Goal: Task Accomplishment & Management: Complete application form

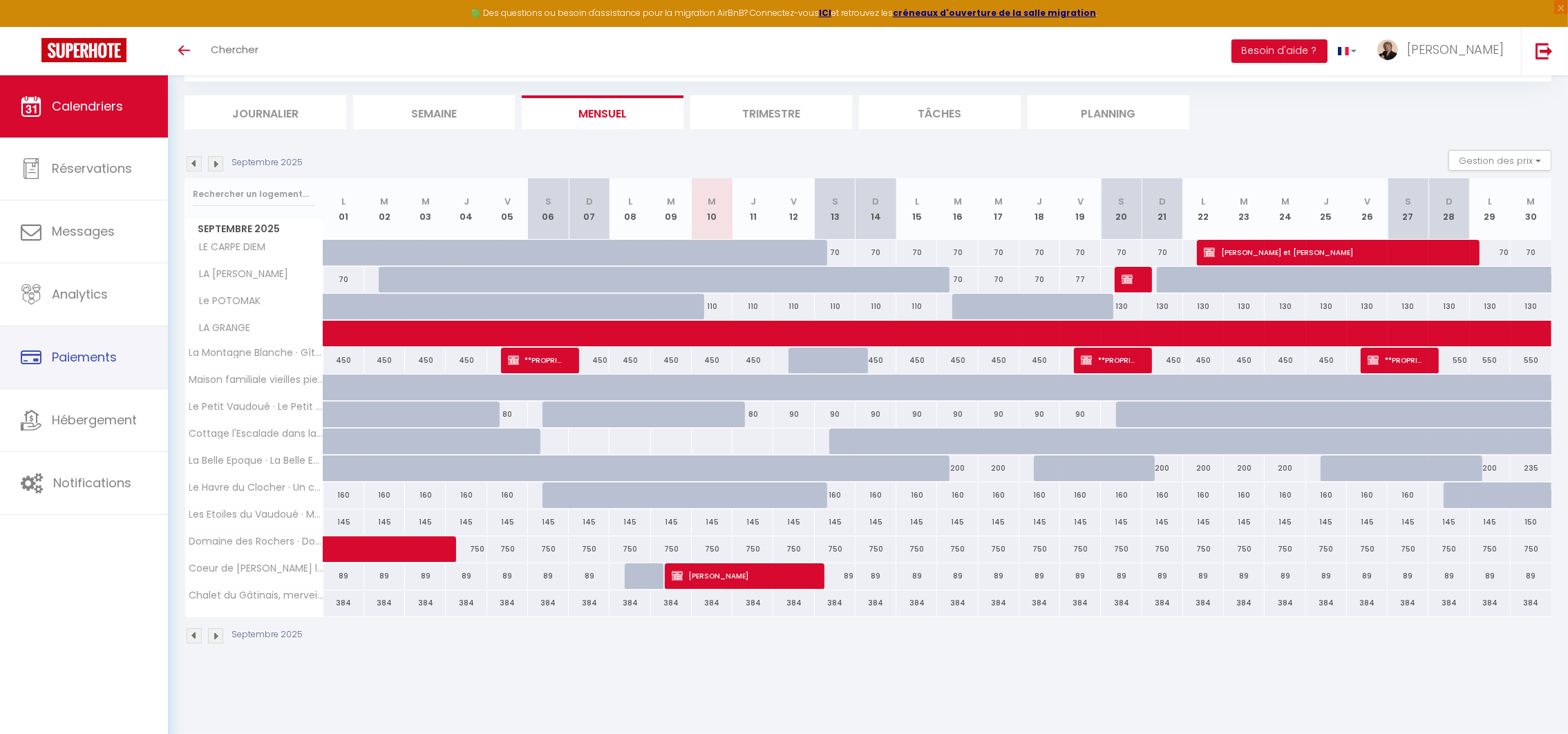
scroll to position [75, 0]
click at [1512, 156] on button "Gestion des prix" at bounding box center [1499, 160] width 103 height 20
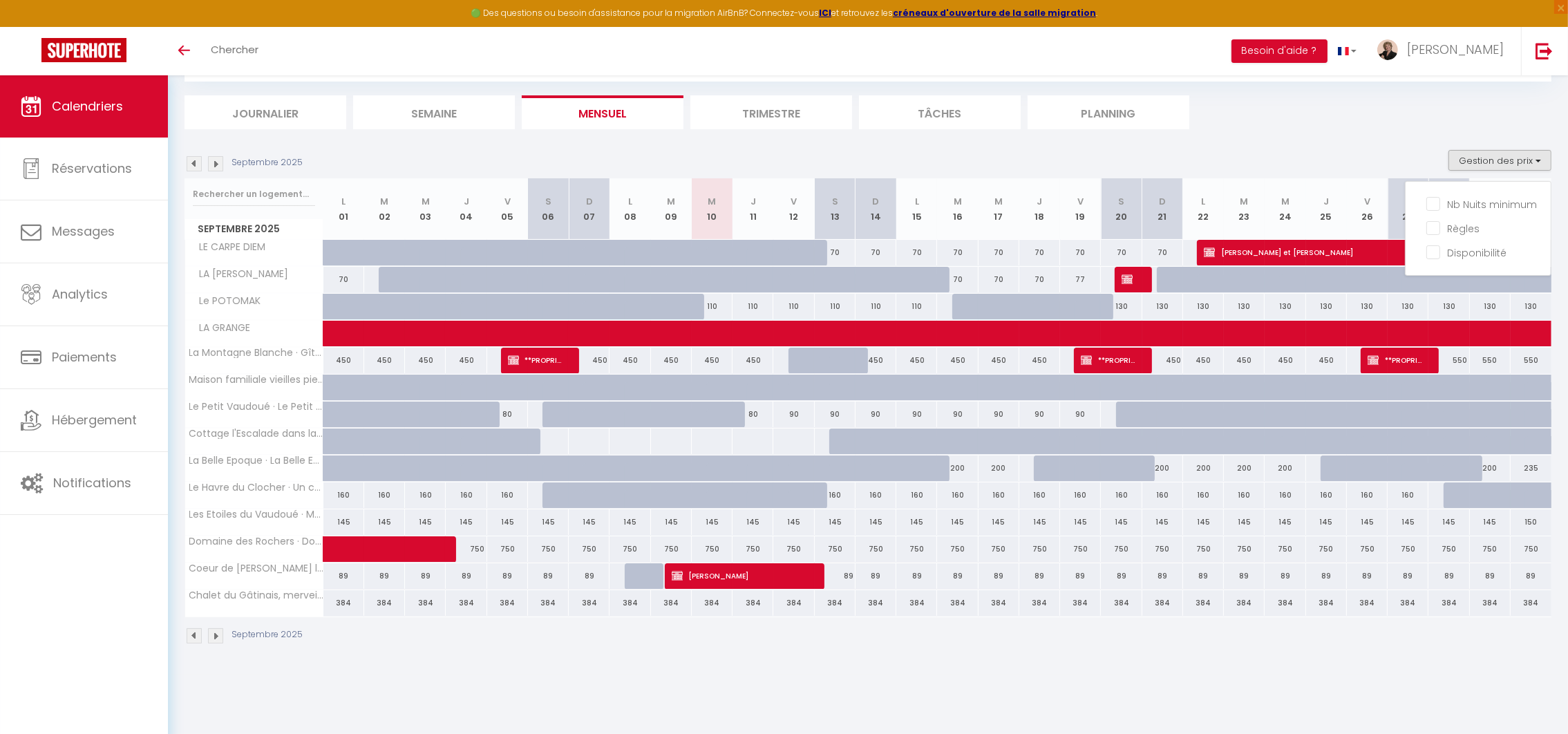
click at [1330, 124] on ul "Journalier [GEOGRAPHIC_DATA] Mensuel Trimestre Tâches Planning" at bounding box center [868, 112] width 1367 height 34
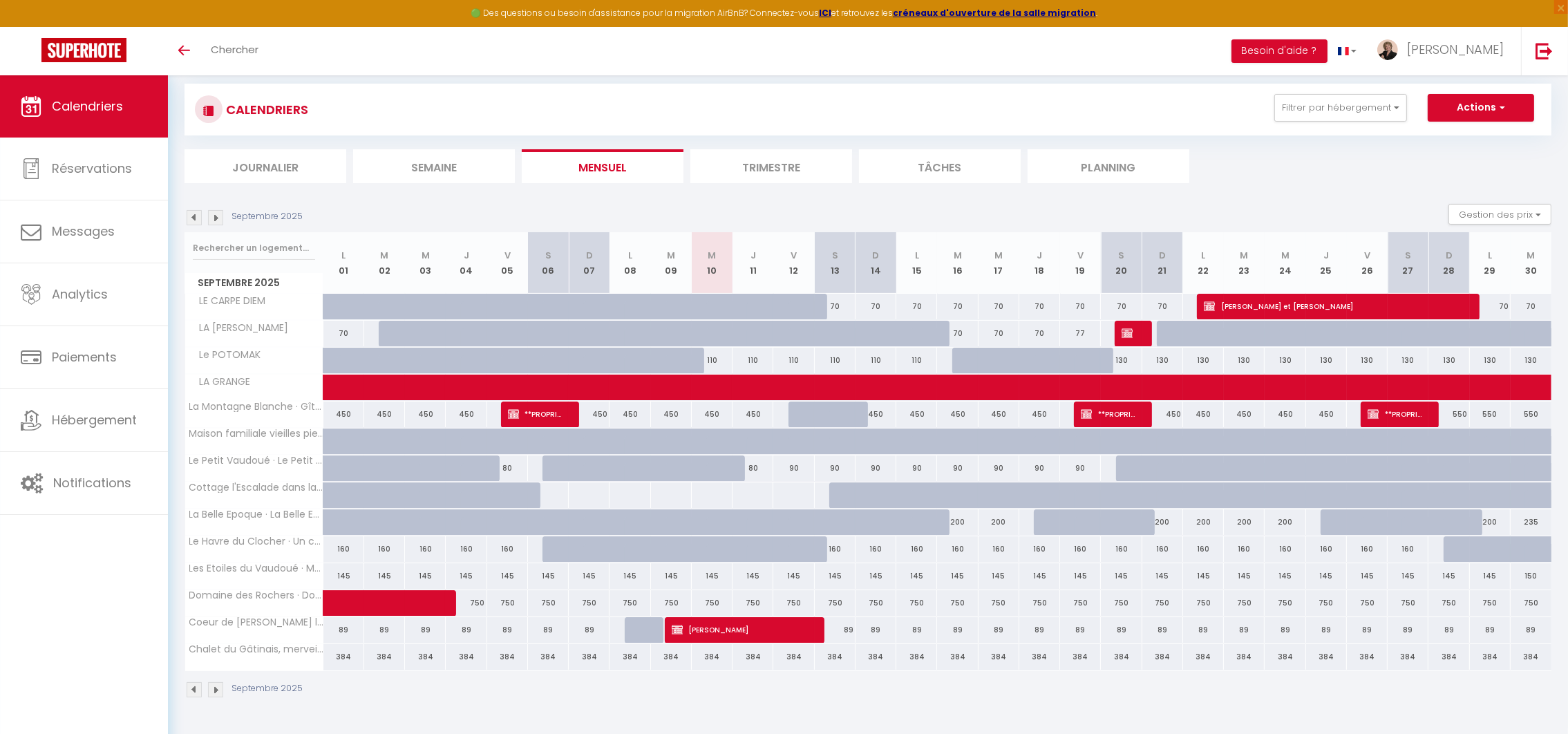
scroll to position [0, 0]
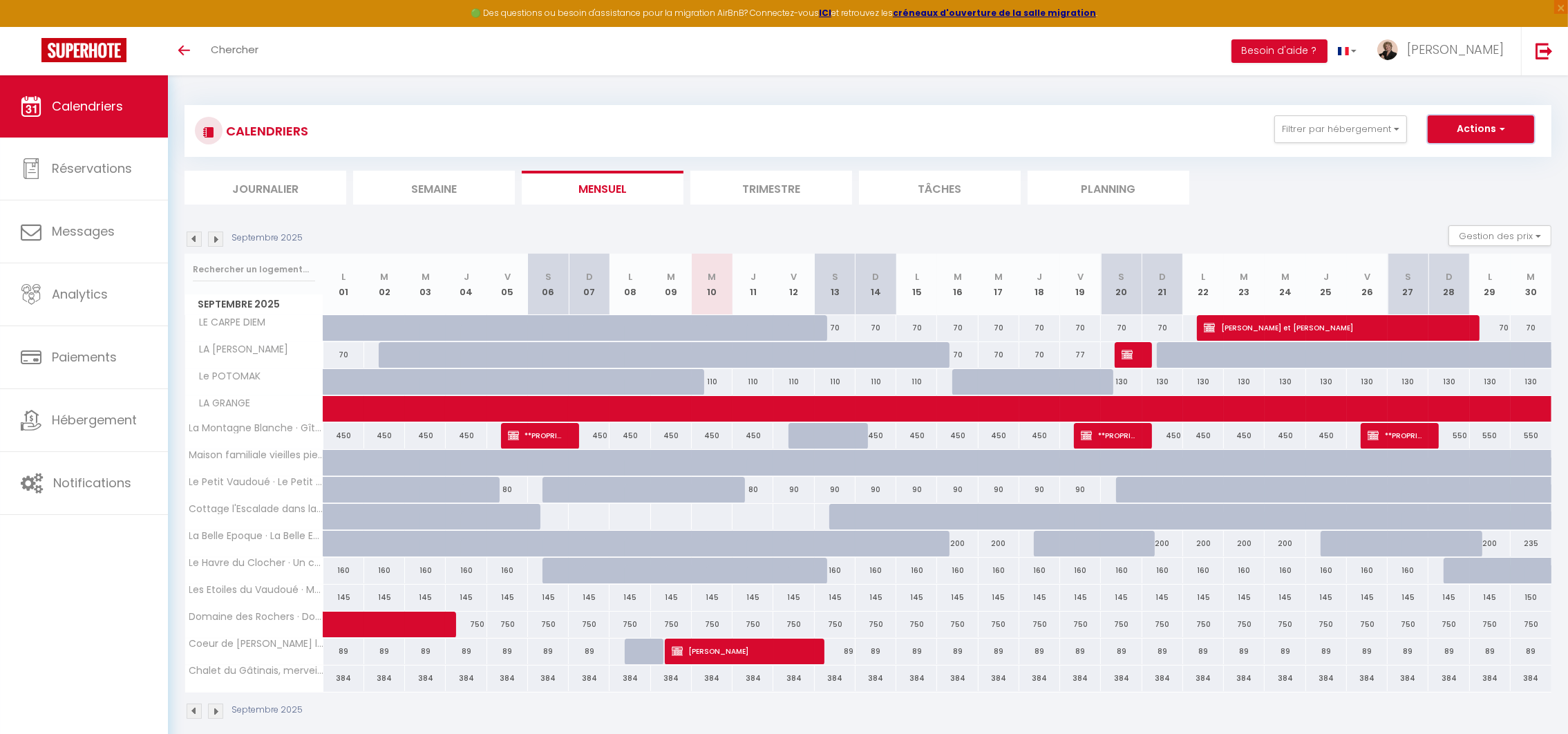
click at [1483, 135] on button "Actions" at bounding box center [1481, 128] width 107 height 27
click at [1467, 157] on link "Nouvelle réservation" at bounding box center [1465, 161] width 120 height 20
select select
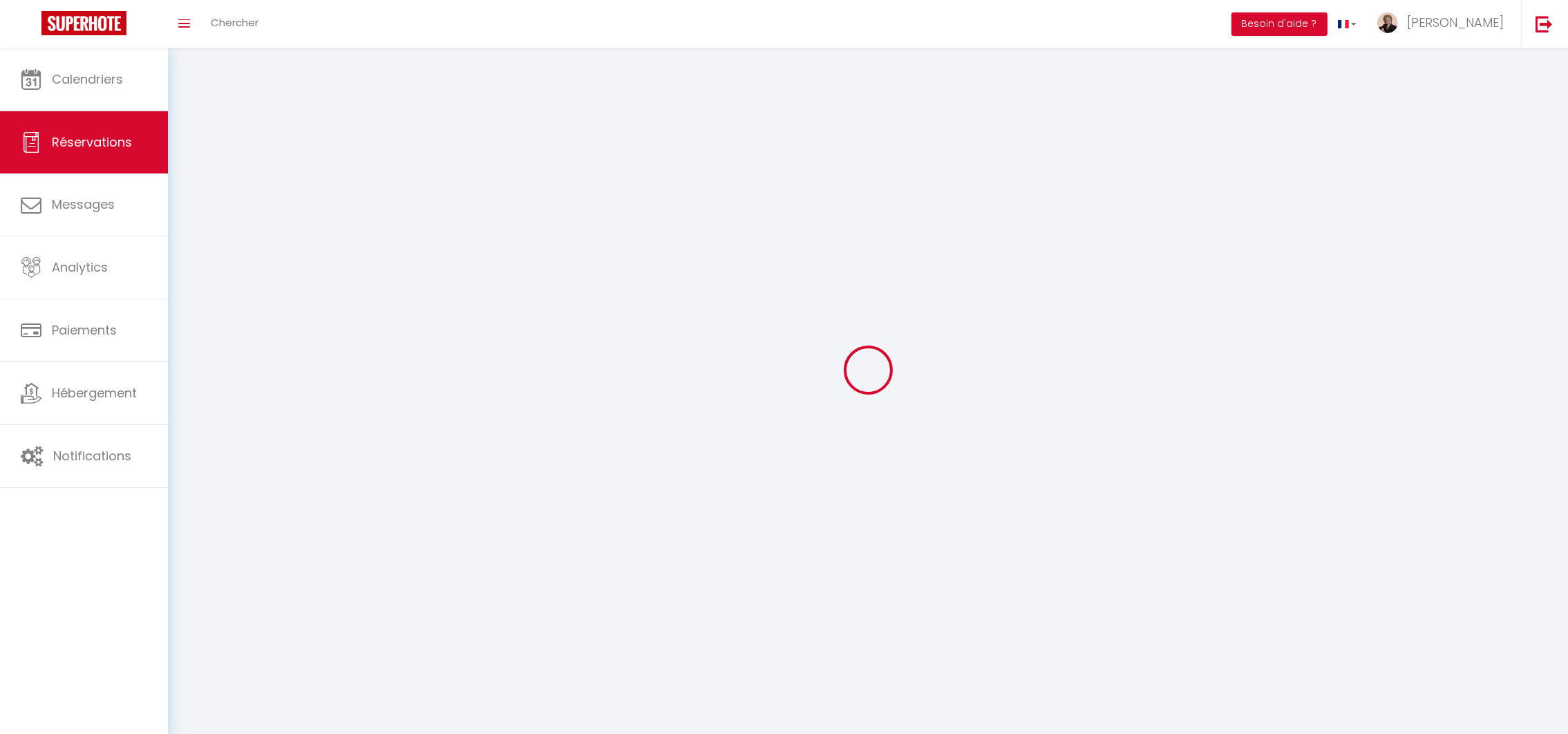
select select
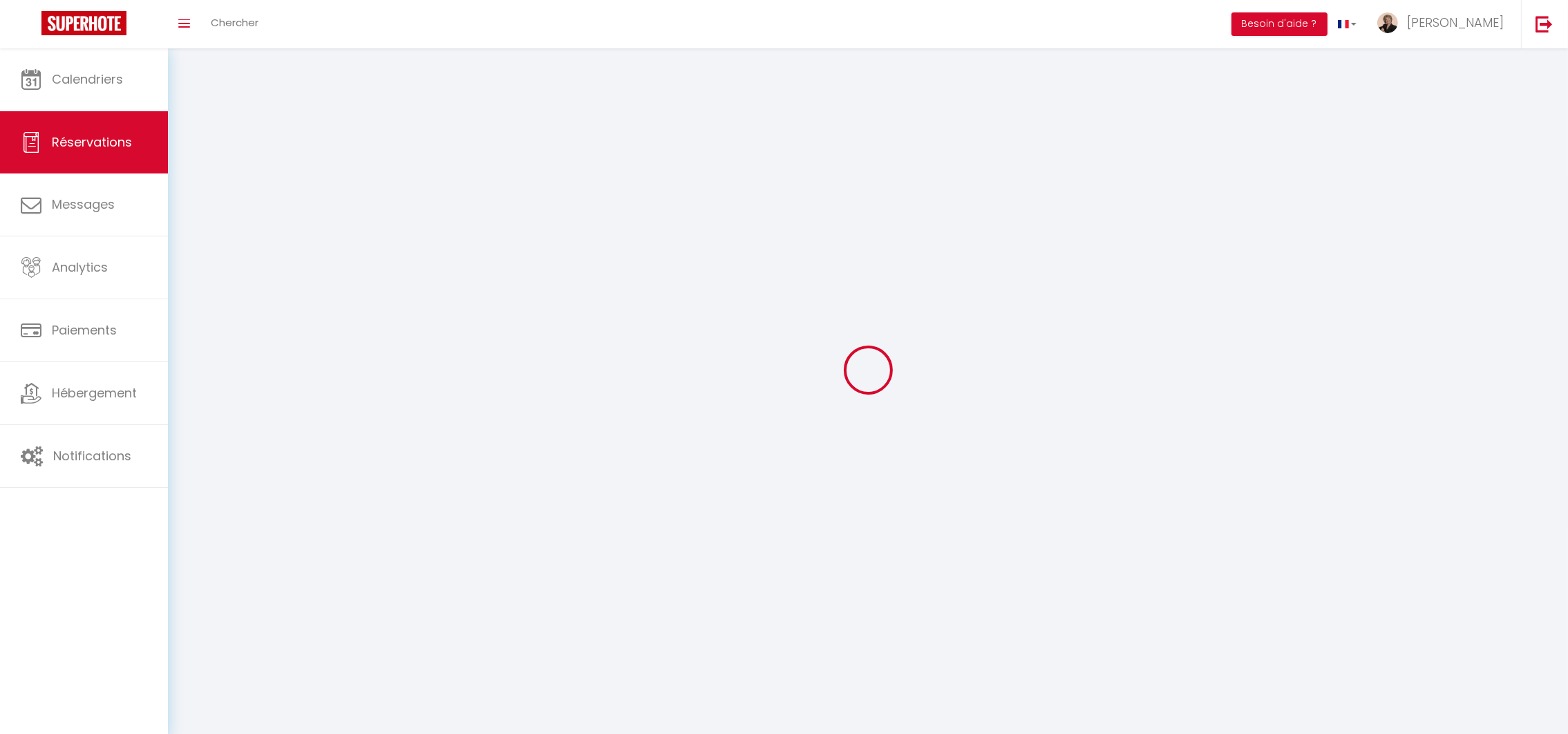
select select
checkbox input "false"
select select
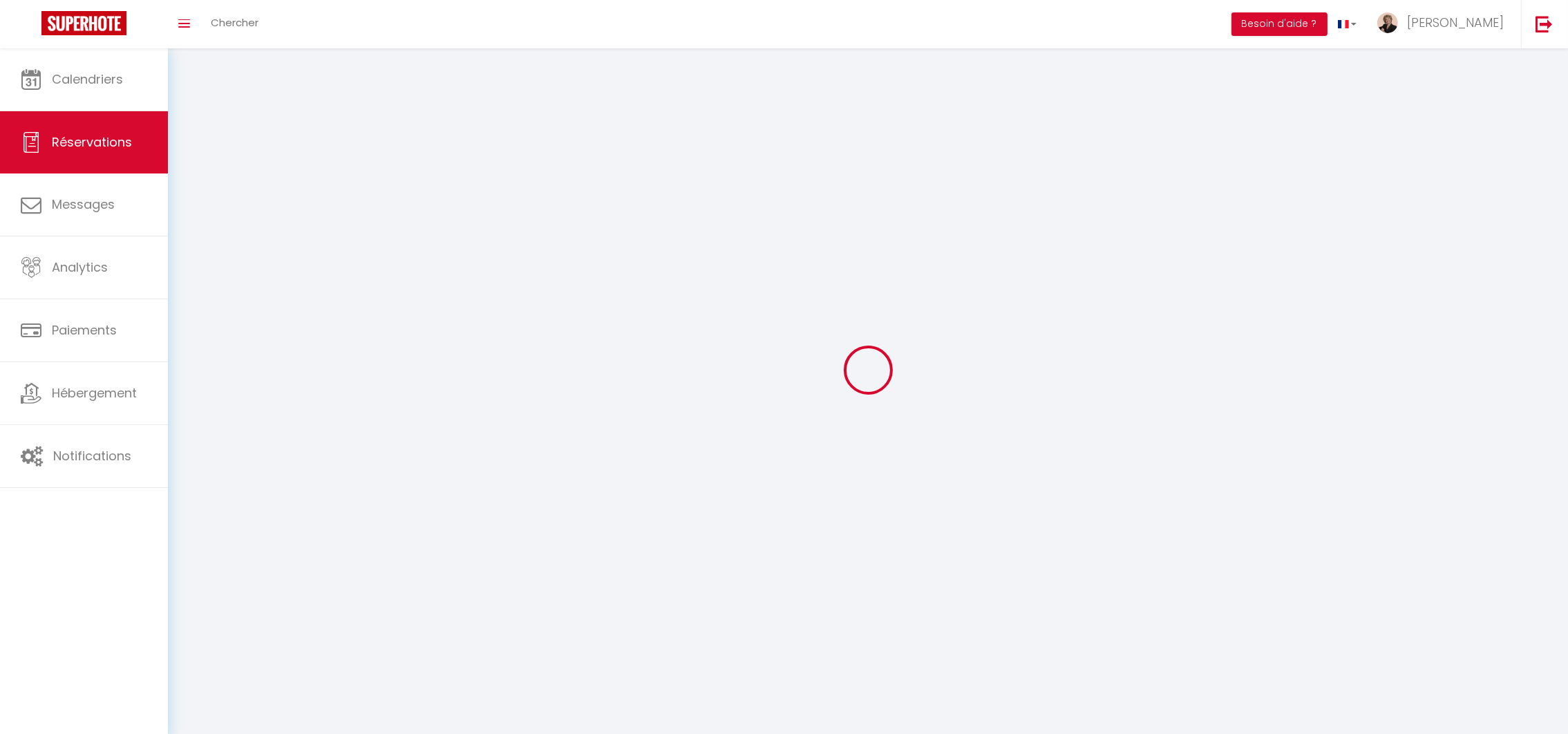
select select
checkbox input "false"
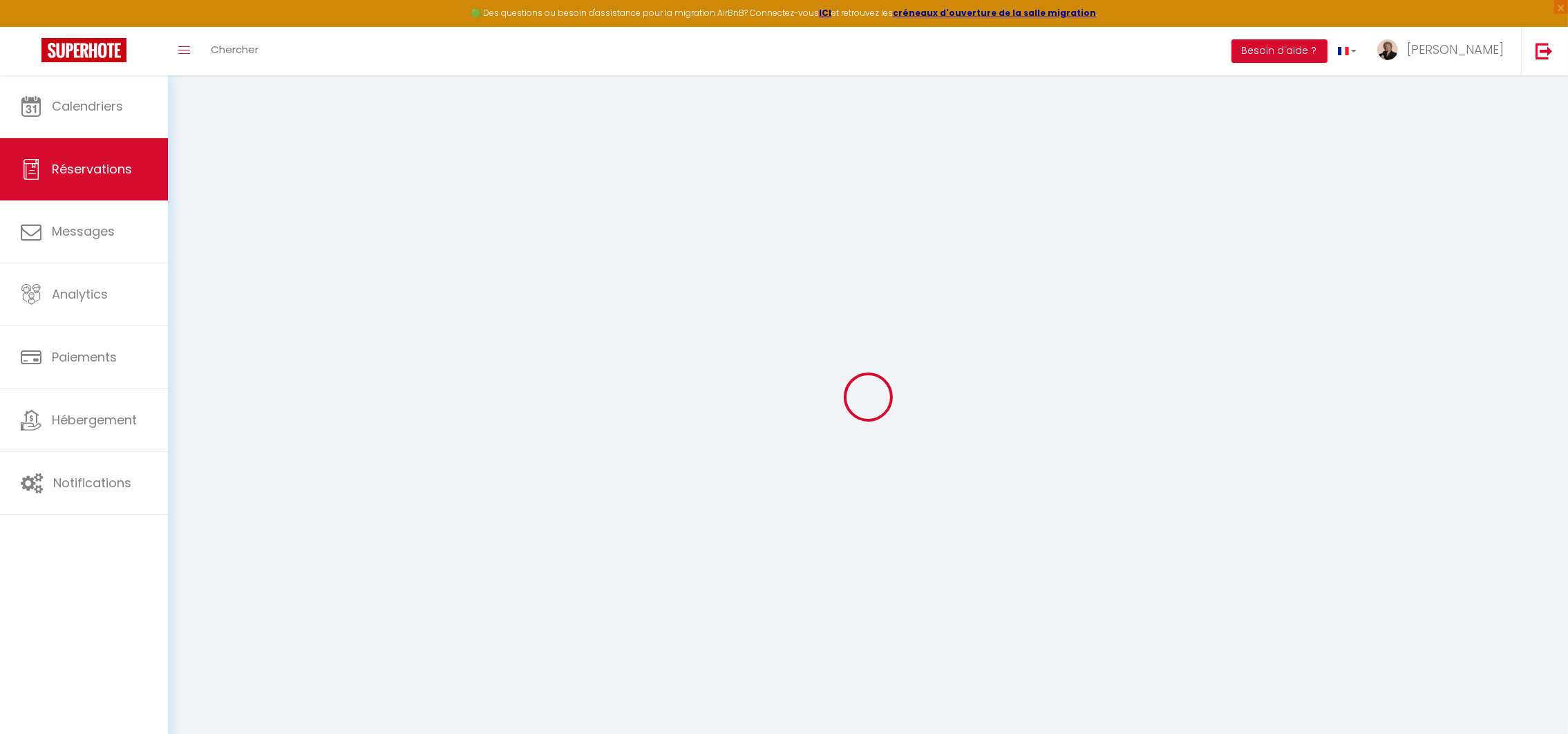
select select
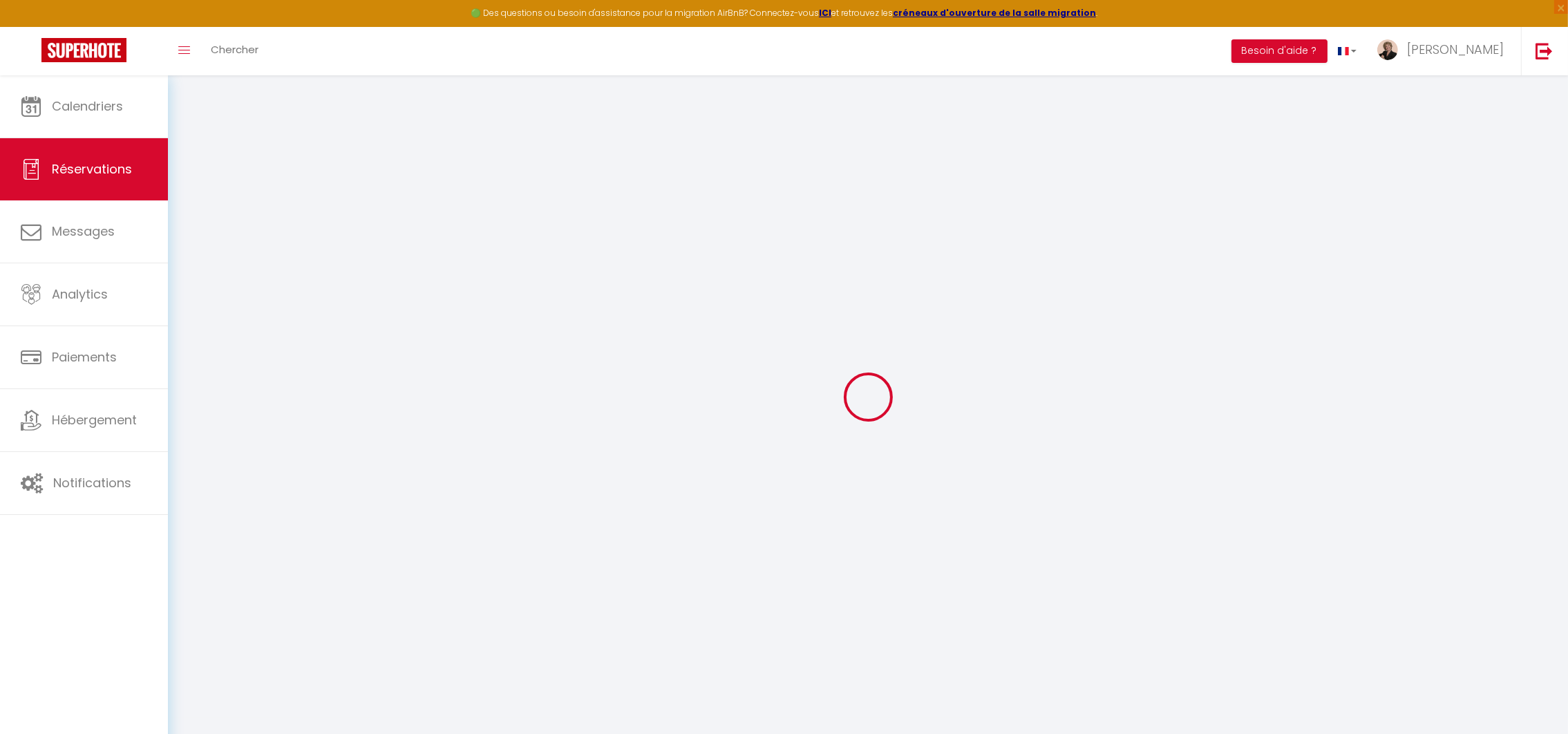
select select
checkbox input "false"
select select
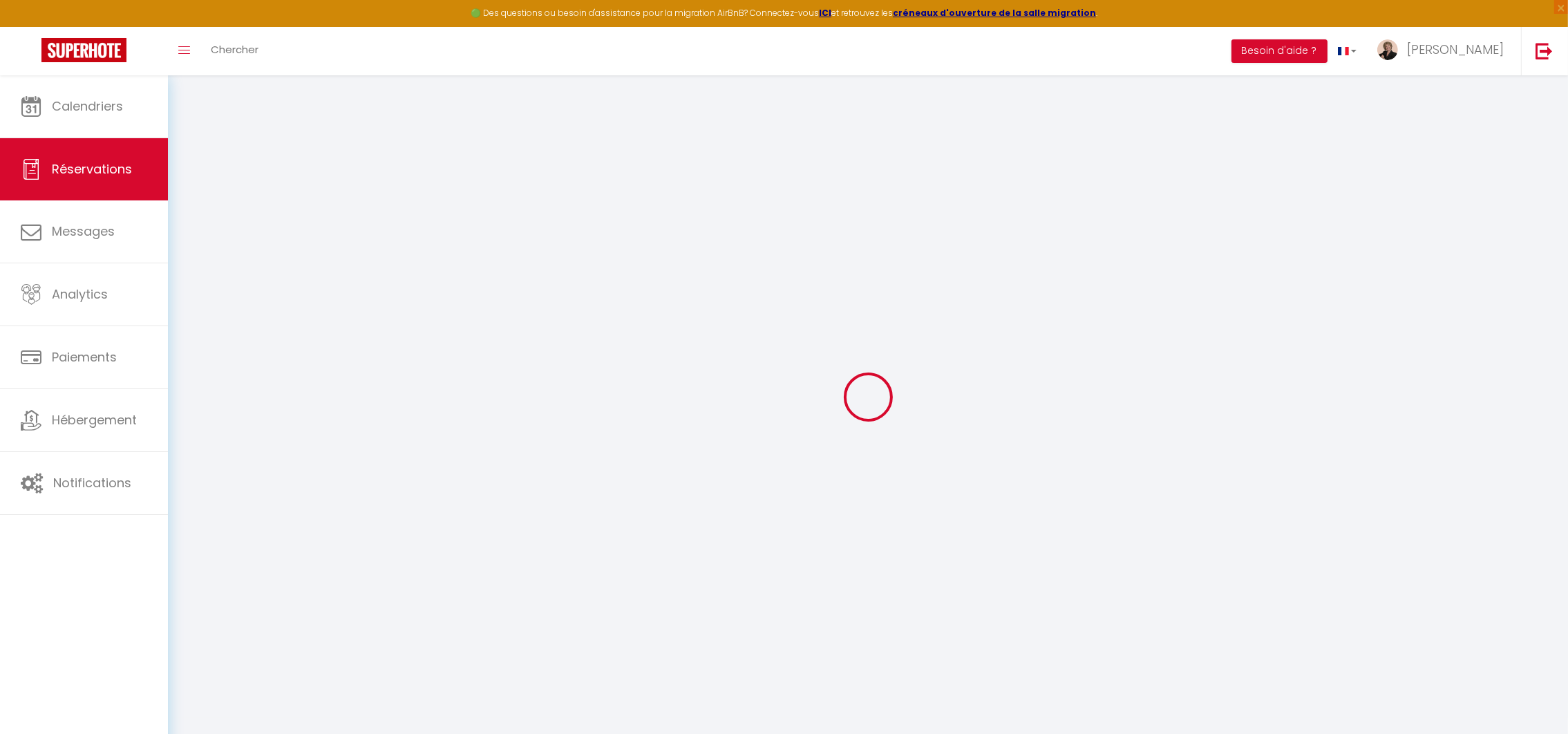
select select
checkbox input "false"
select select
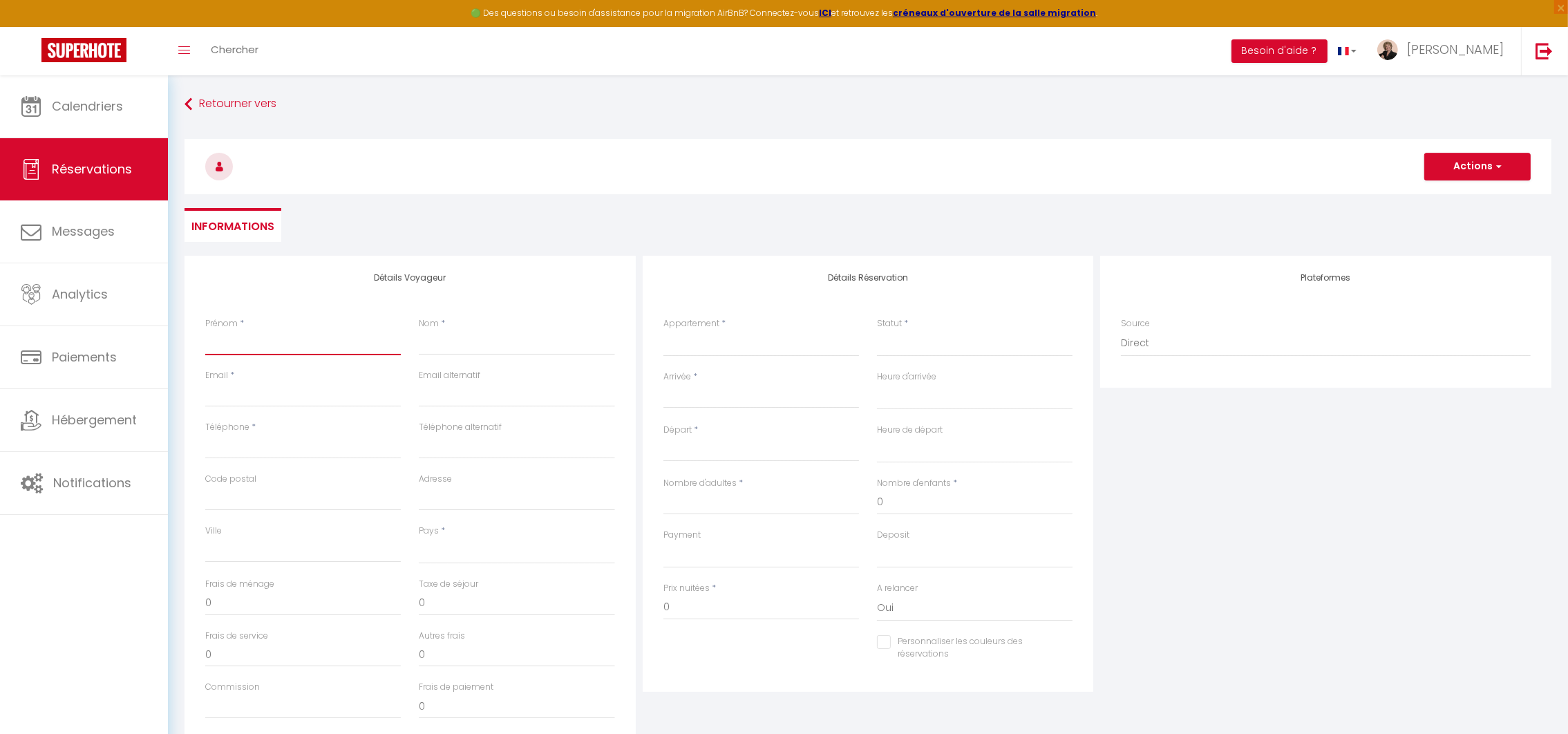
click at [277, 339] on input "Prénom" at bounding box center [303, 343] width 196 height 25
type input "C"
select select
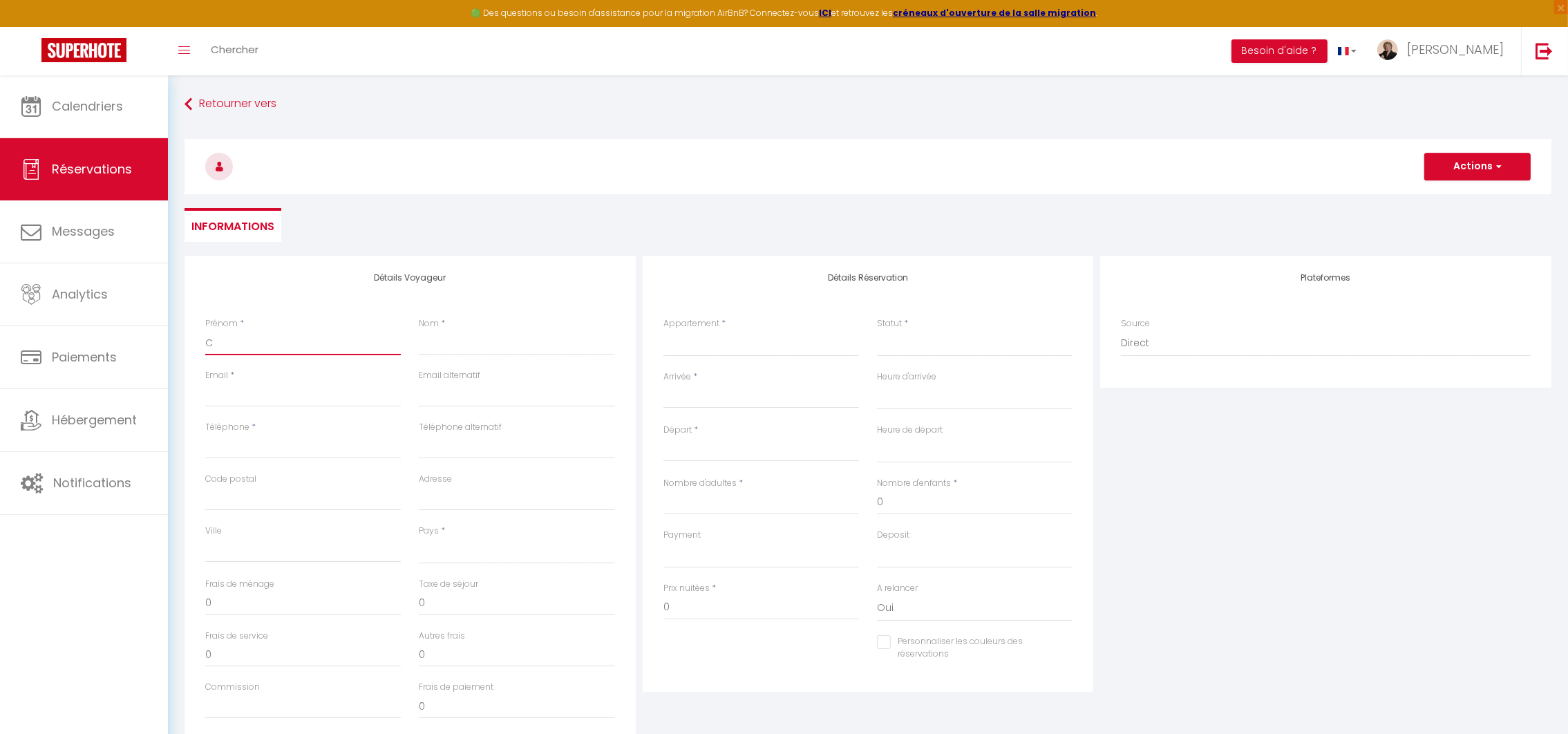
select select
checkbox input "false"
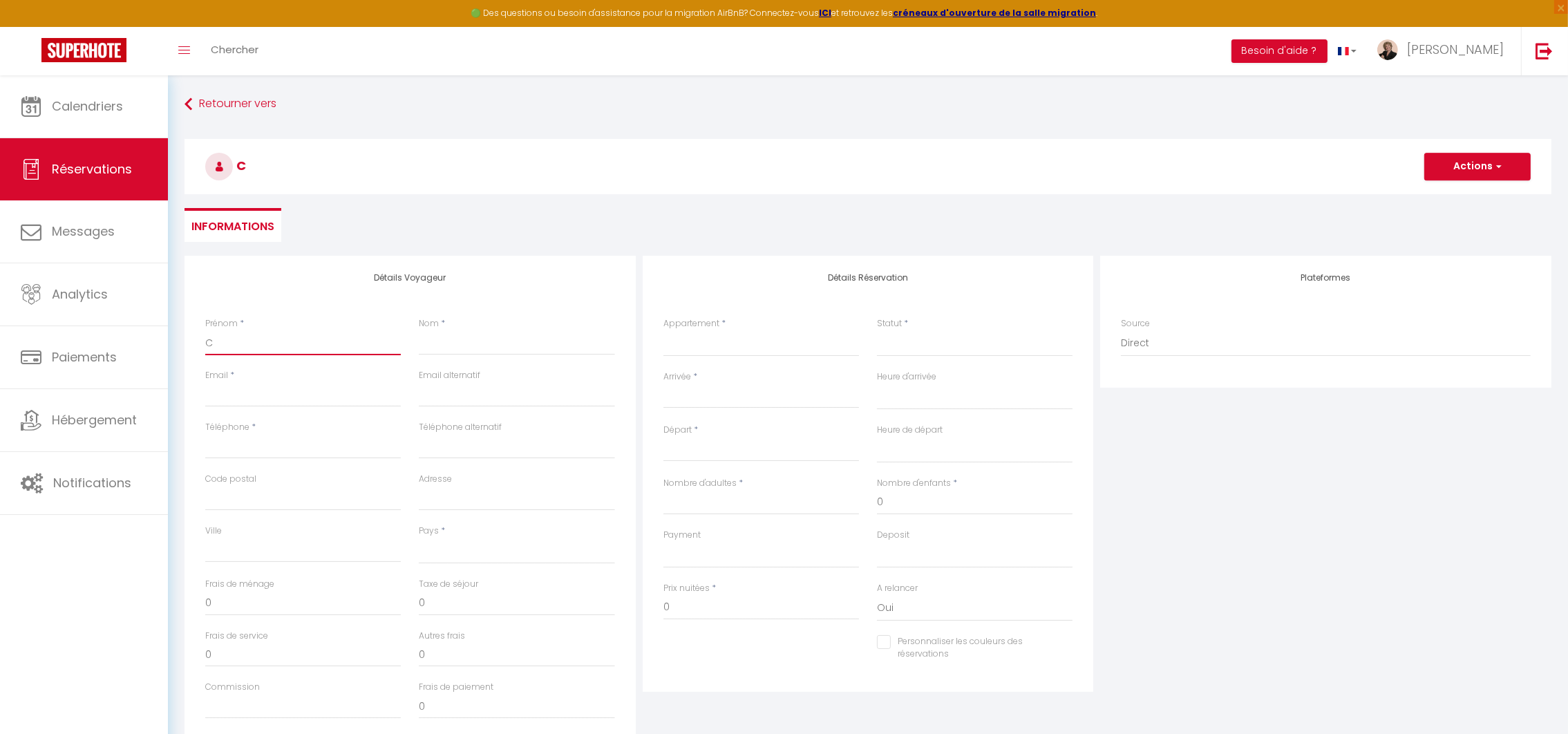
type input "CY"
select select
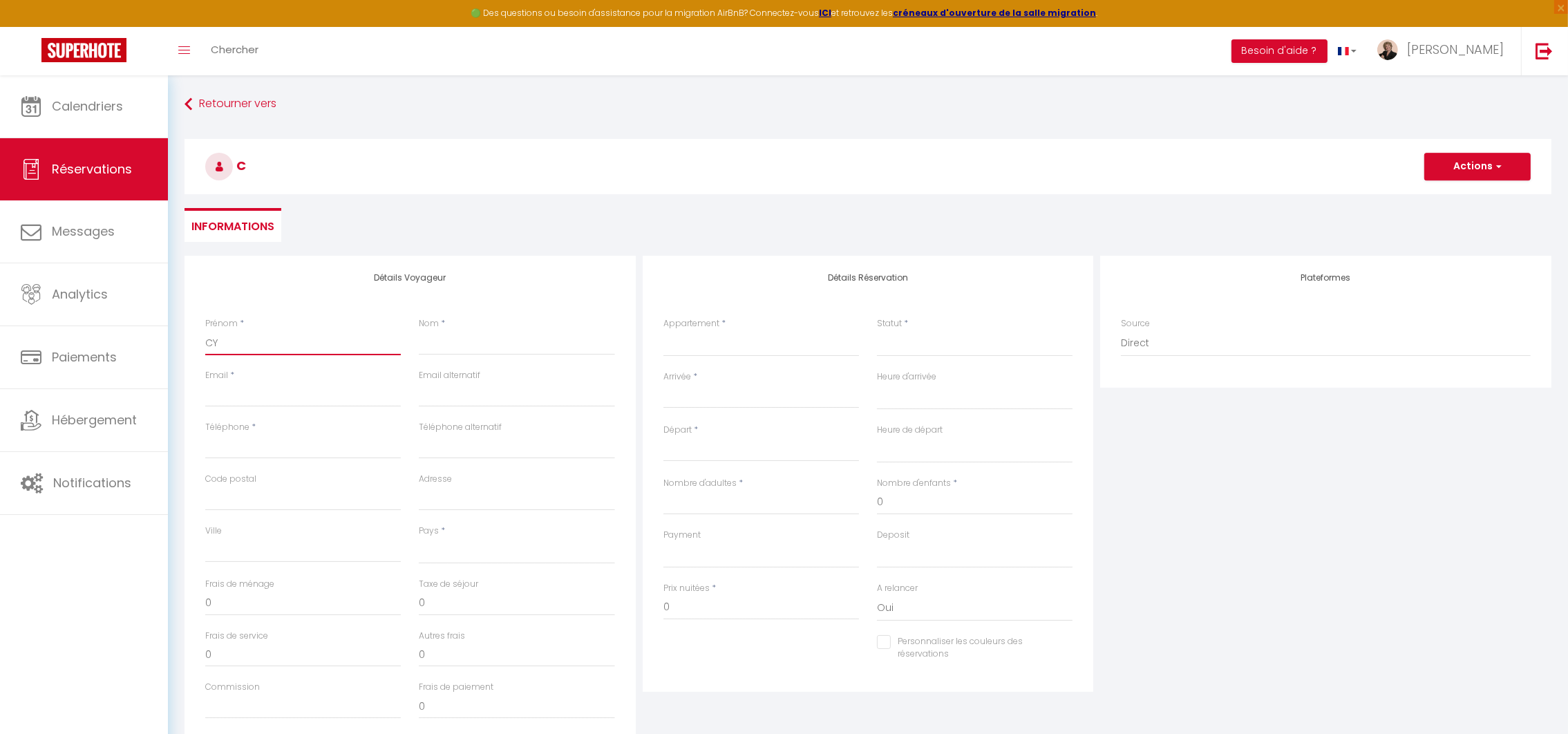
select select
checkbox input "false"
type input "CYC"
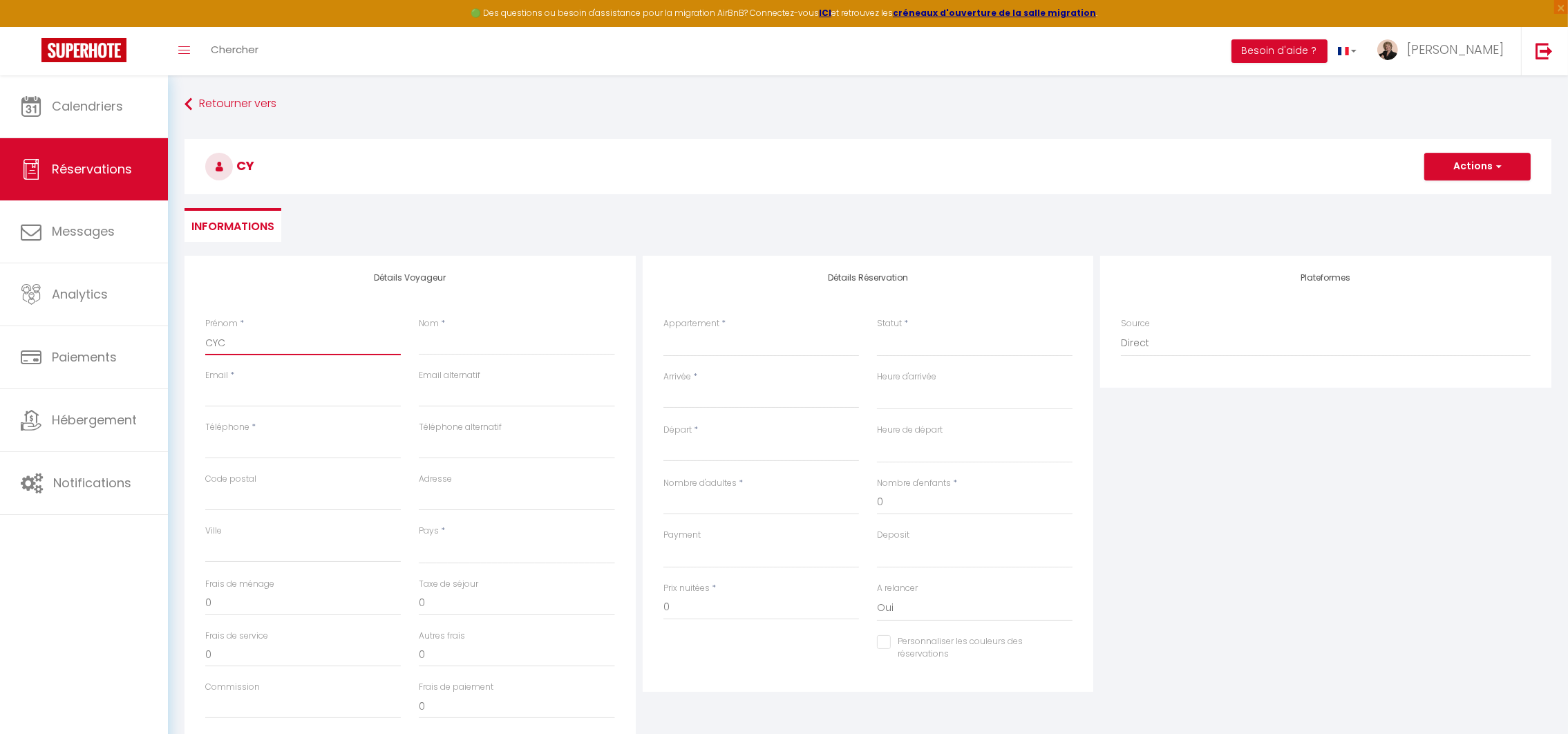
select select
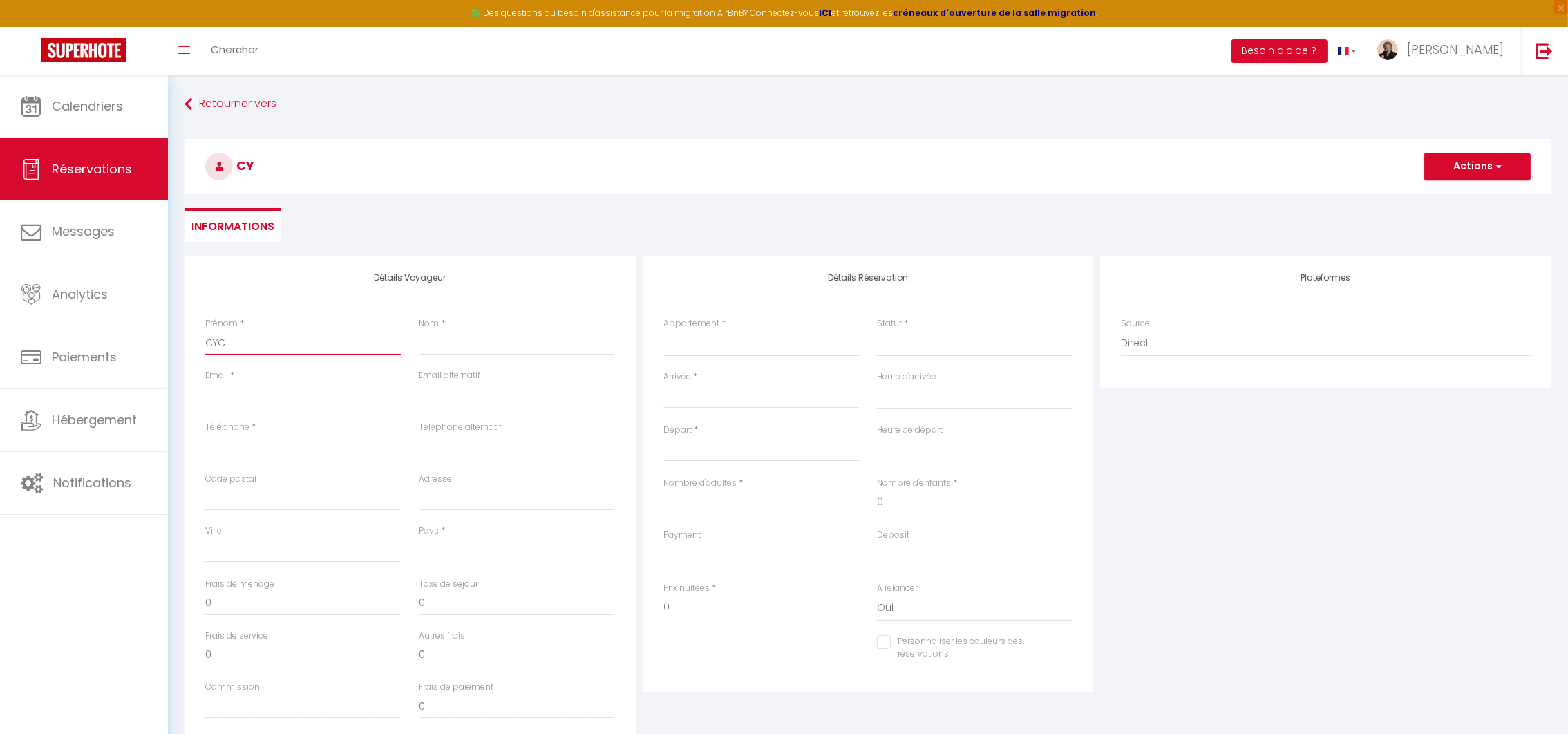
select select
checkbox input "false"
type input "CYCL"
select select
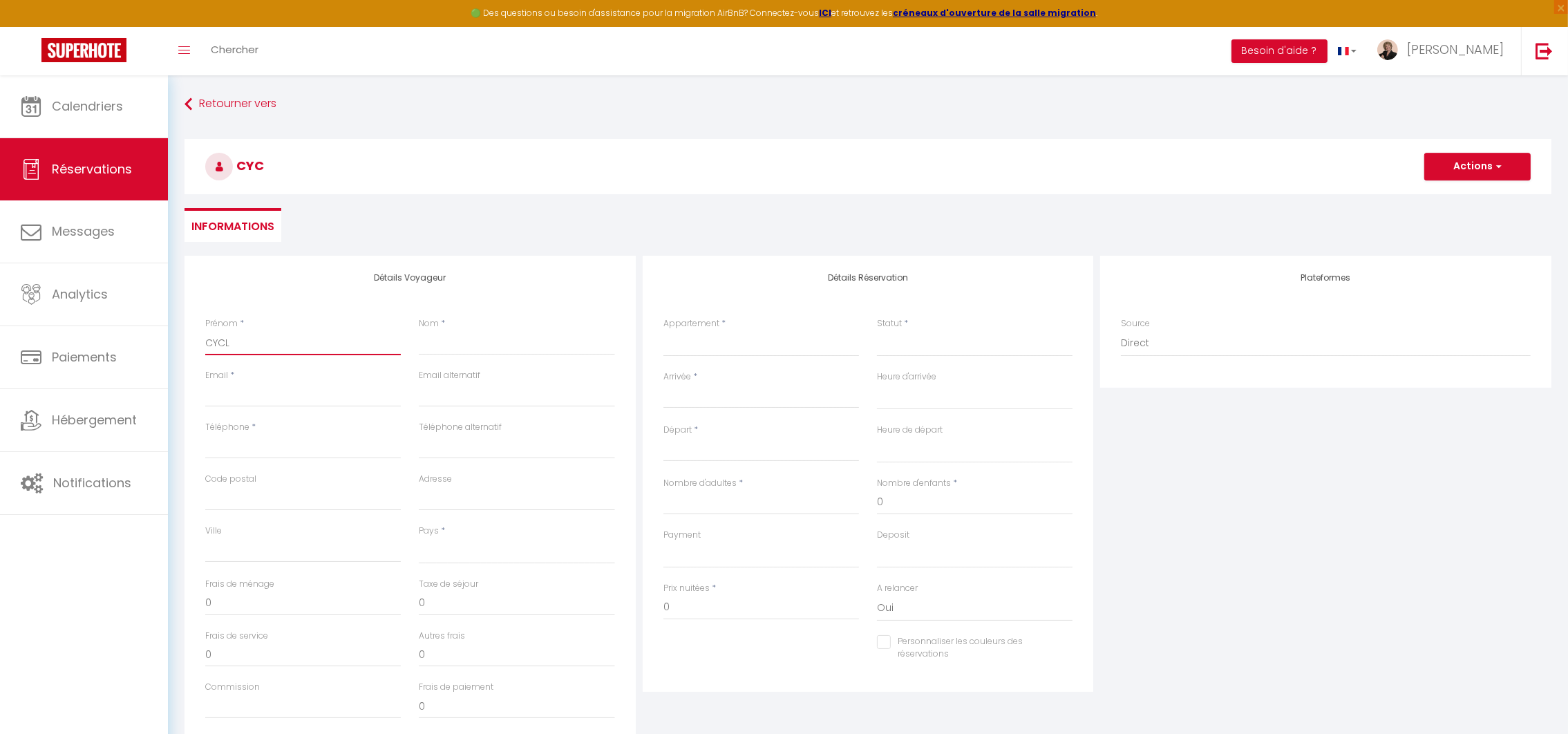
select select
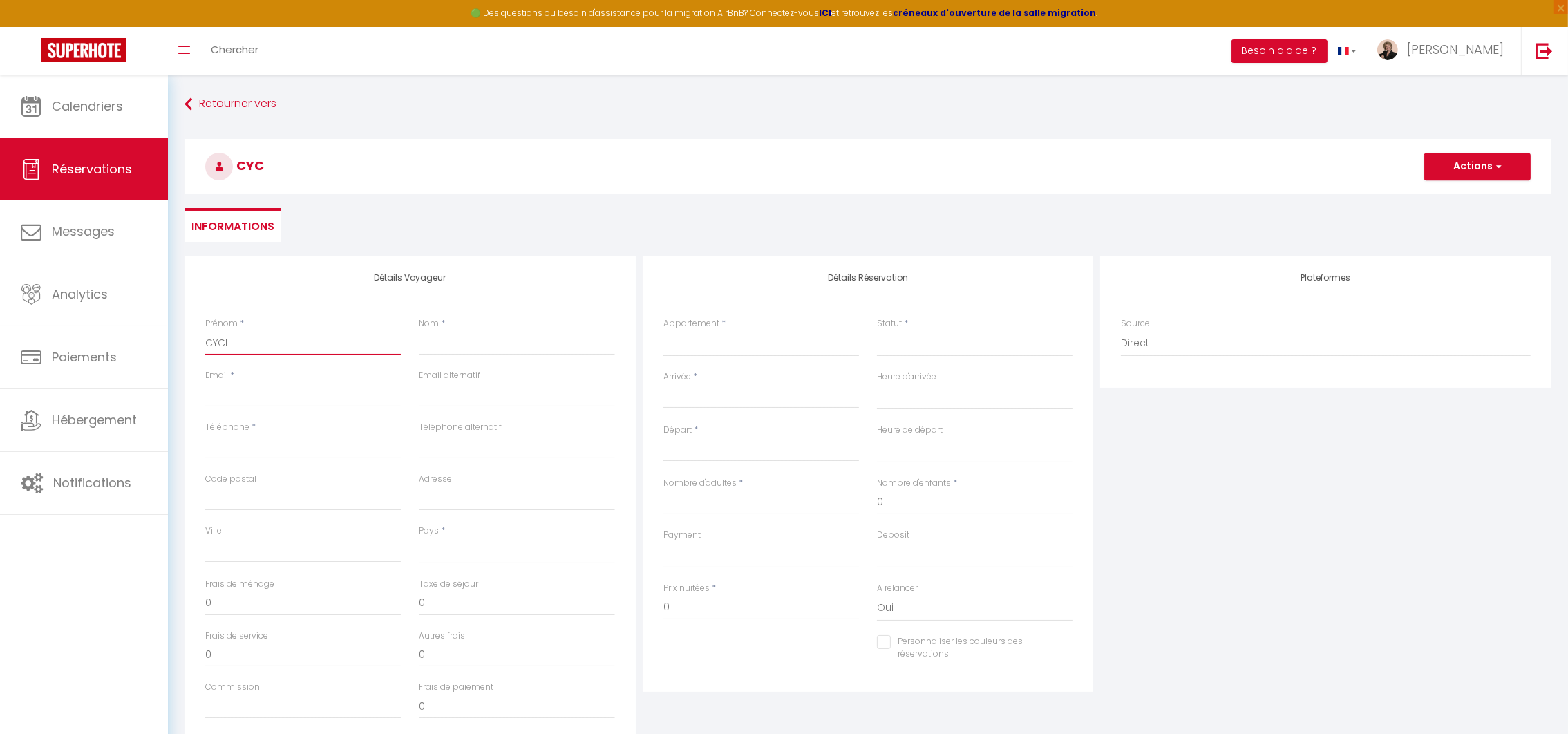
select select
checkbox input "false"
type input "CYCLO"
select select
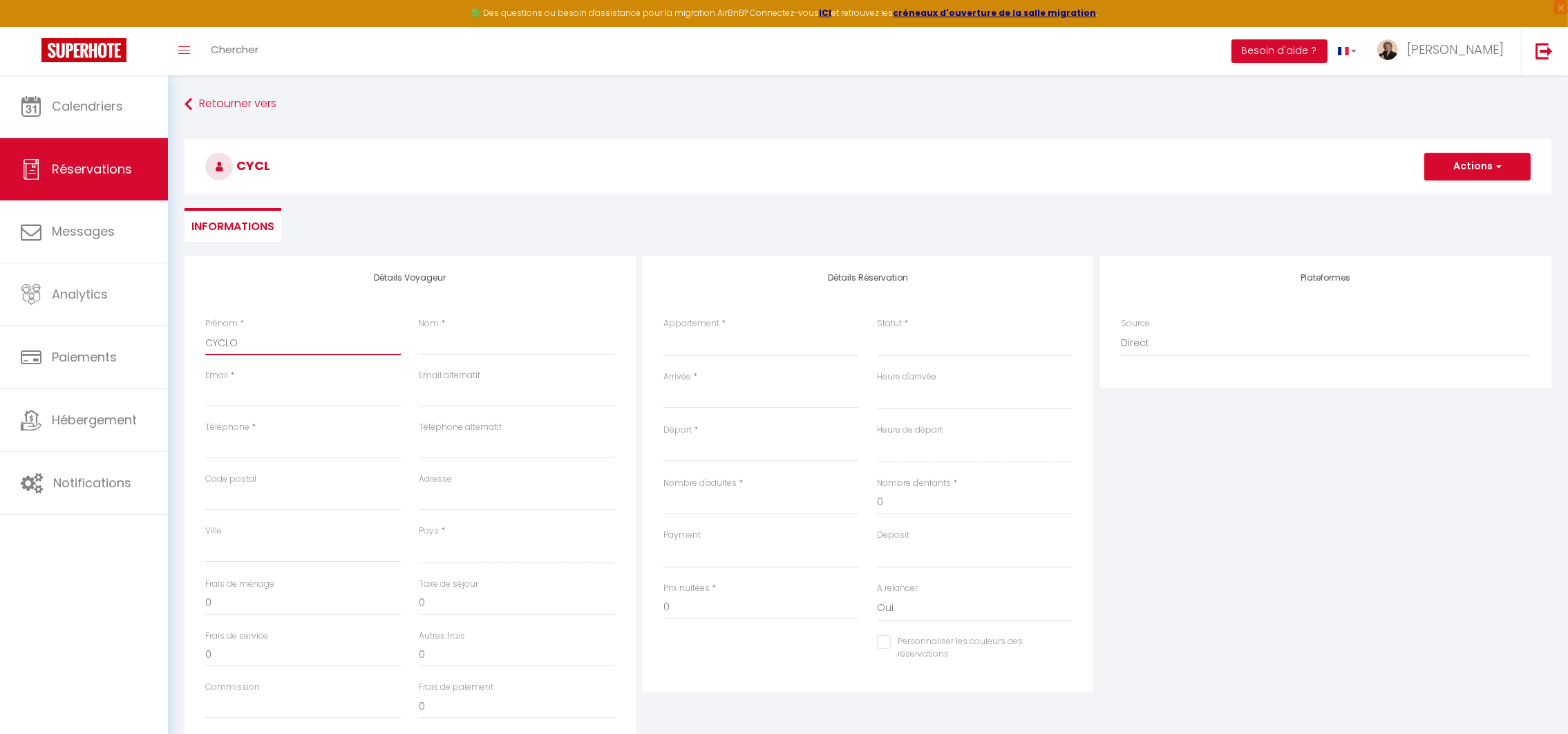
select select
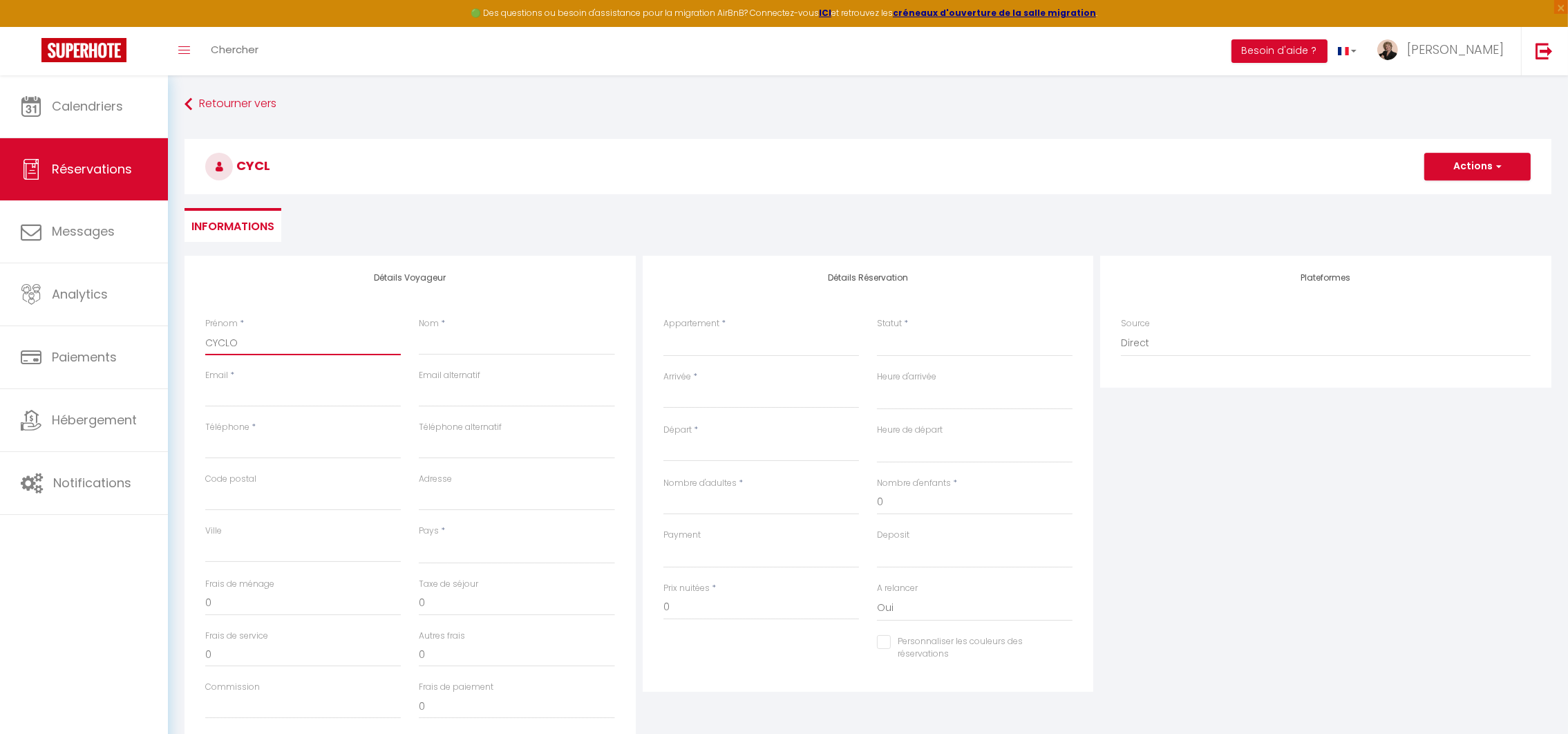
checkbox input "false"
type input "CYCLOP"
select select
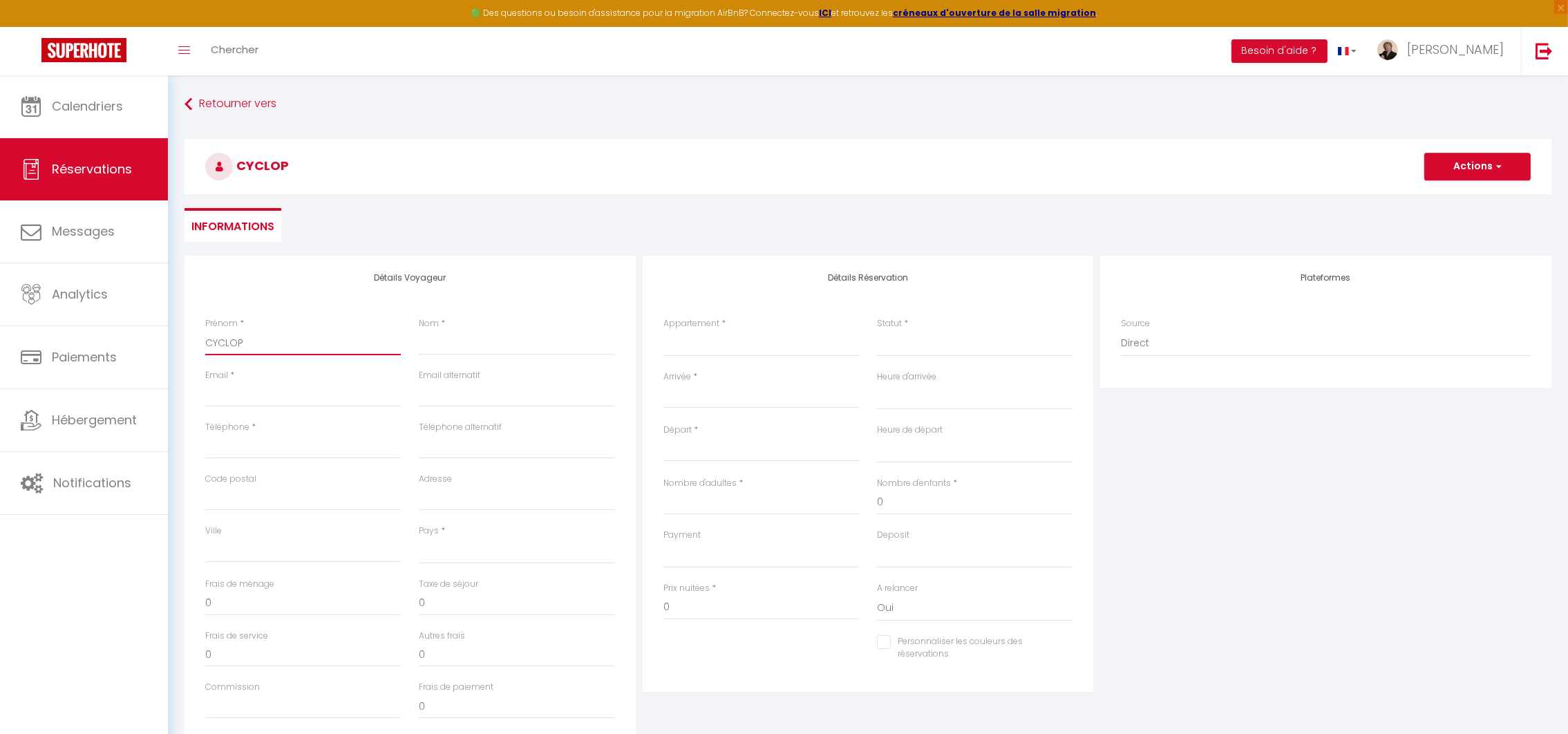
select select
checkbox input "false"
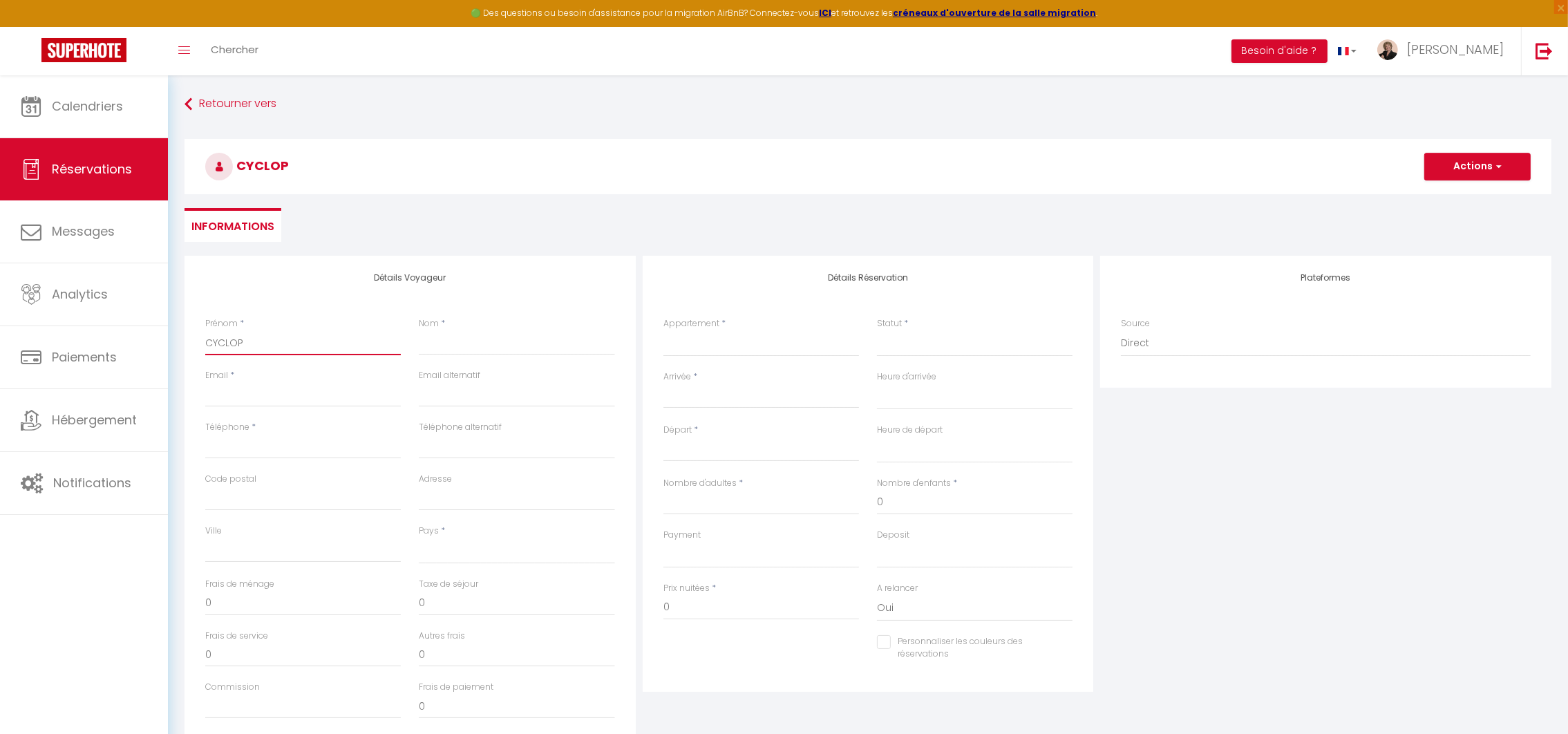
type input "CYCLOP"
type input "C"
select select
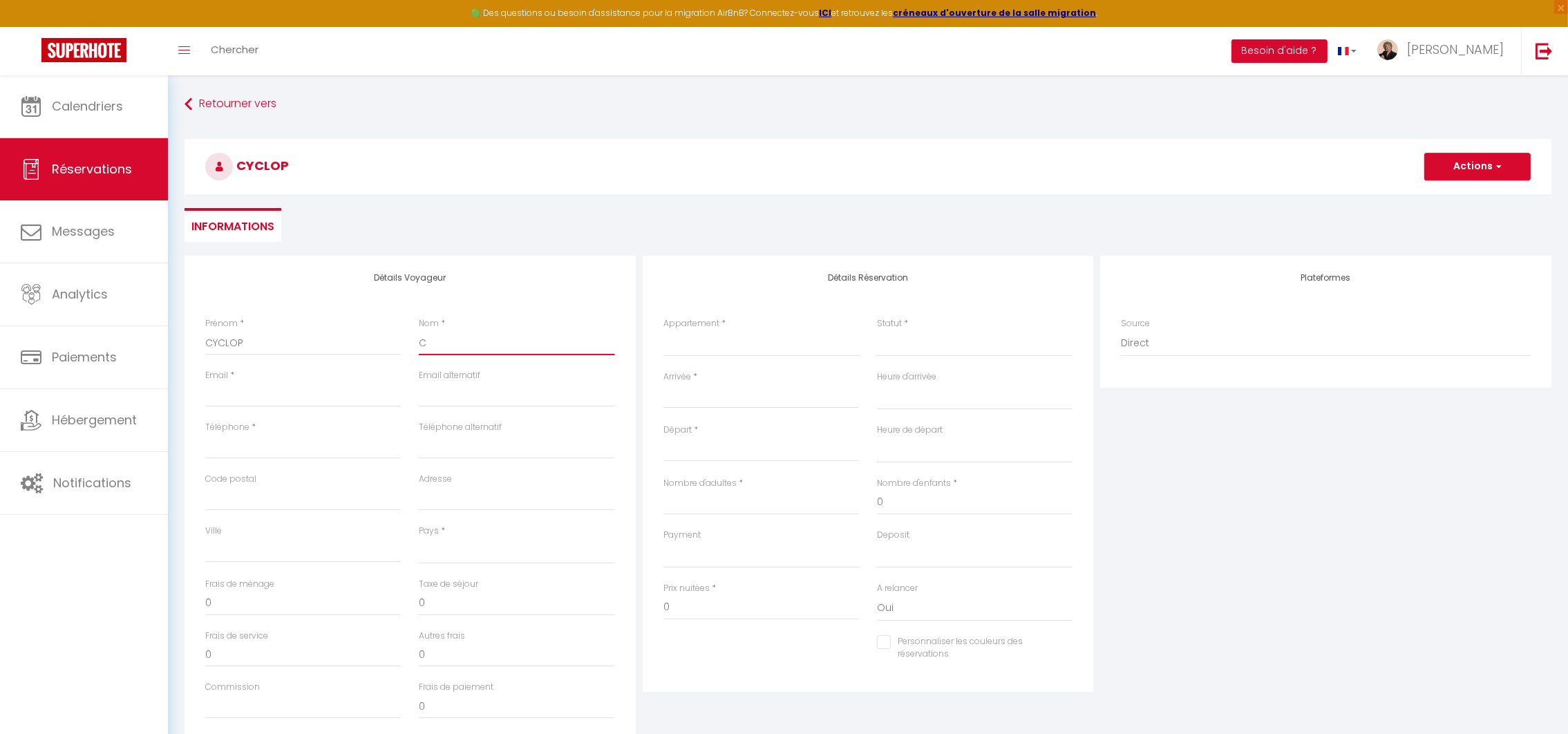
select select
checkbox input "false"
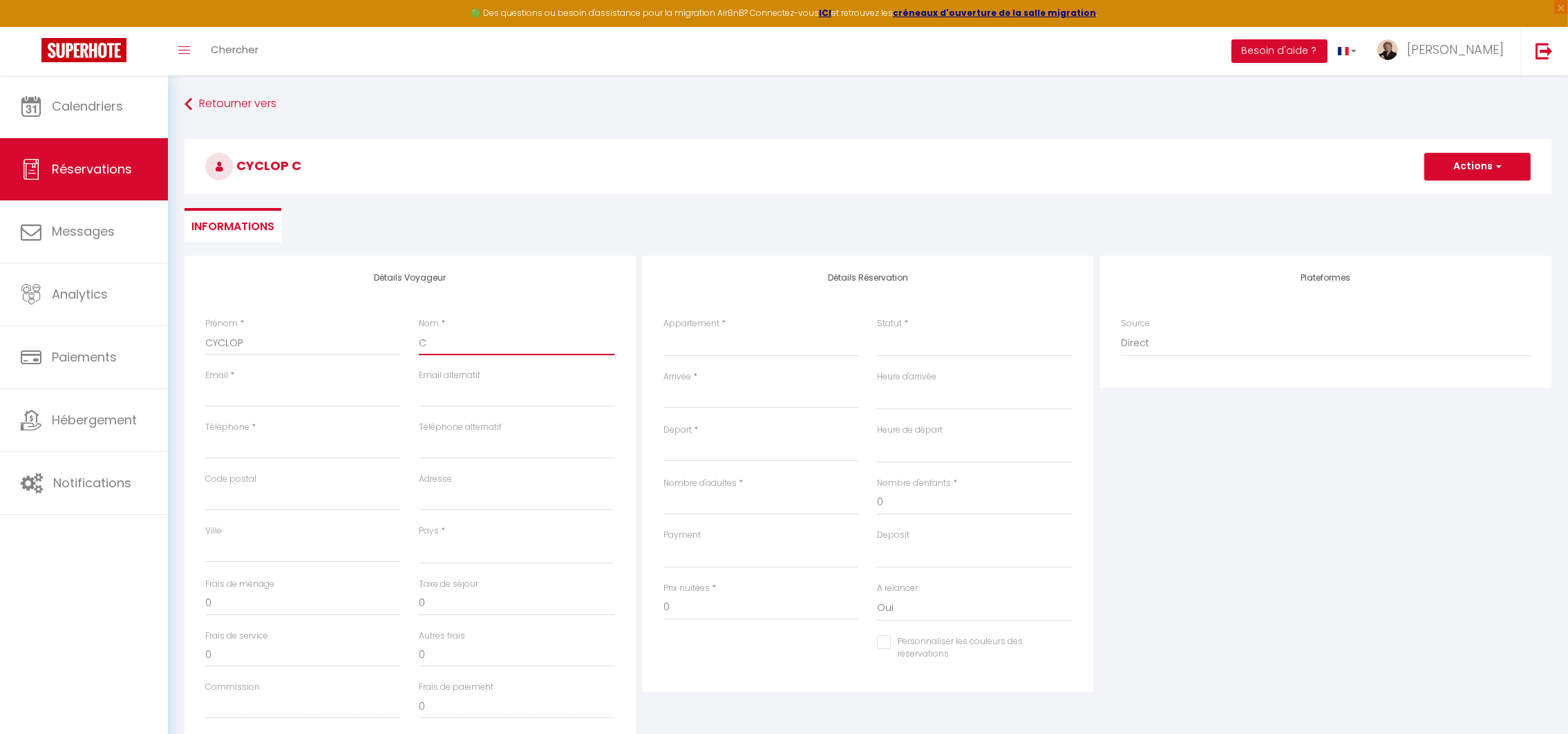
type input "CU"
select select
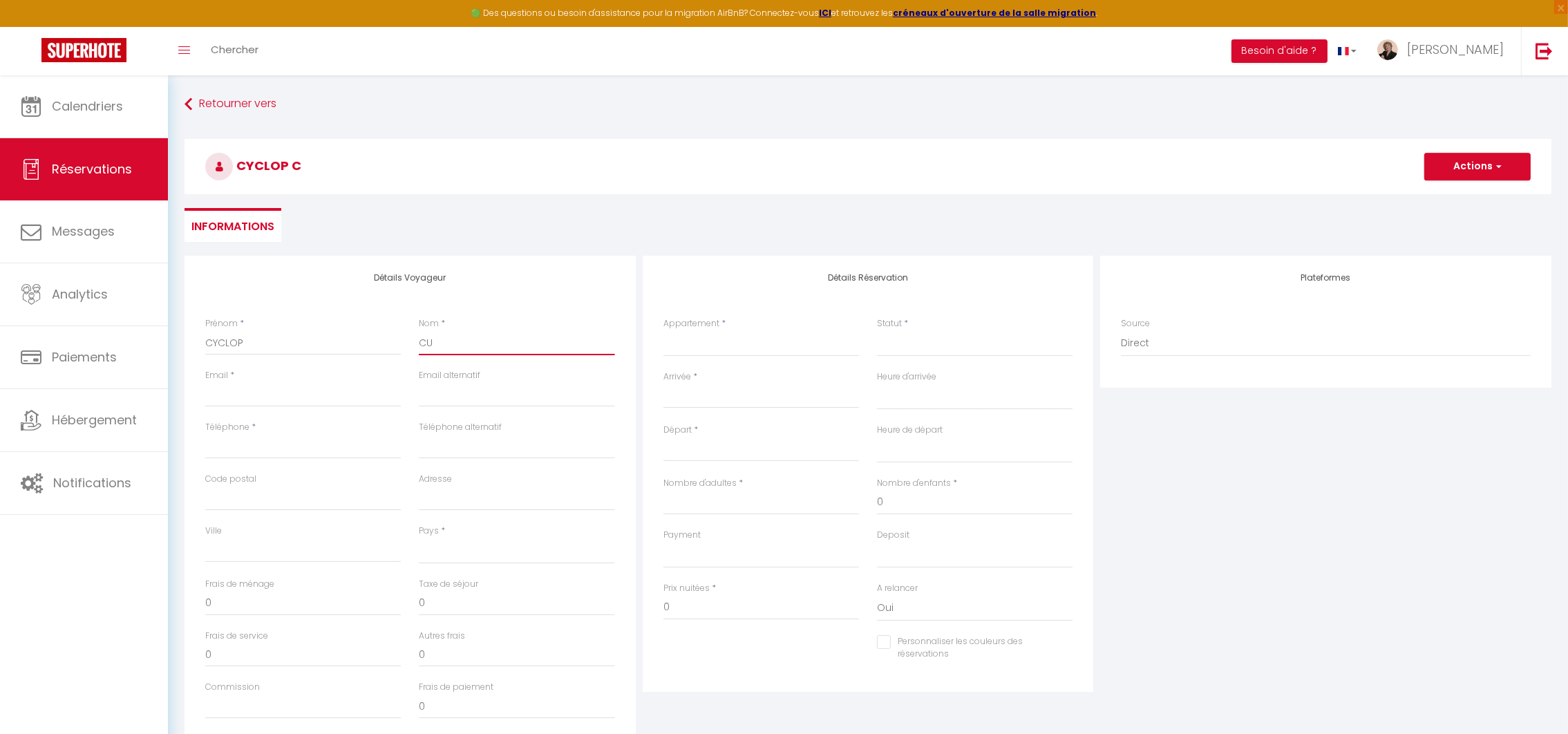
select select
checkbox input "false"
type input "C"
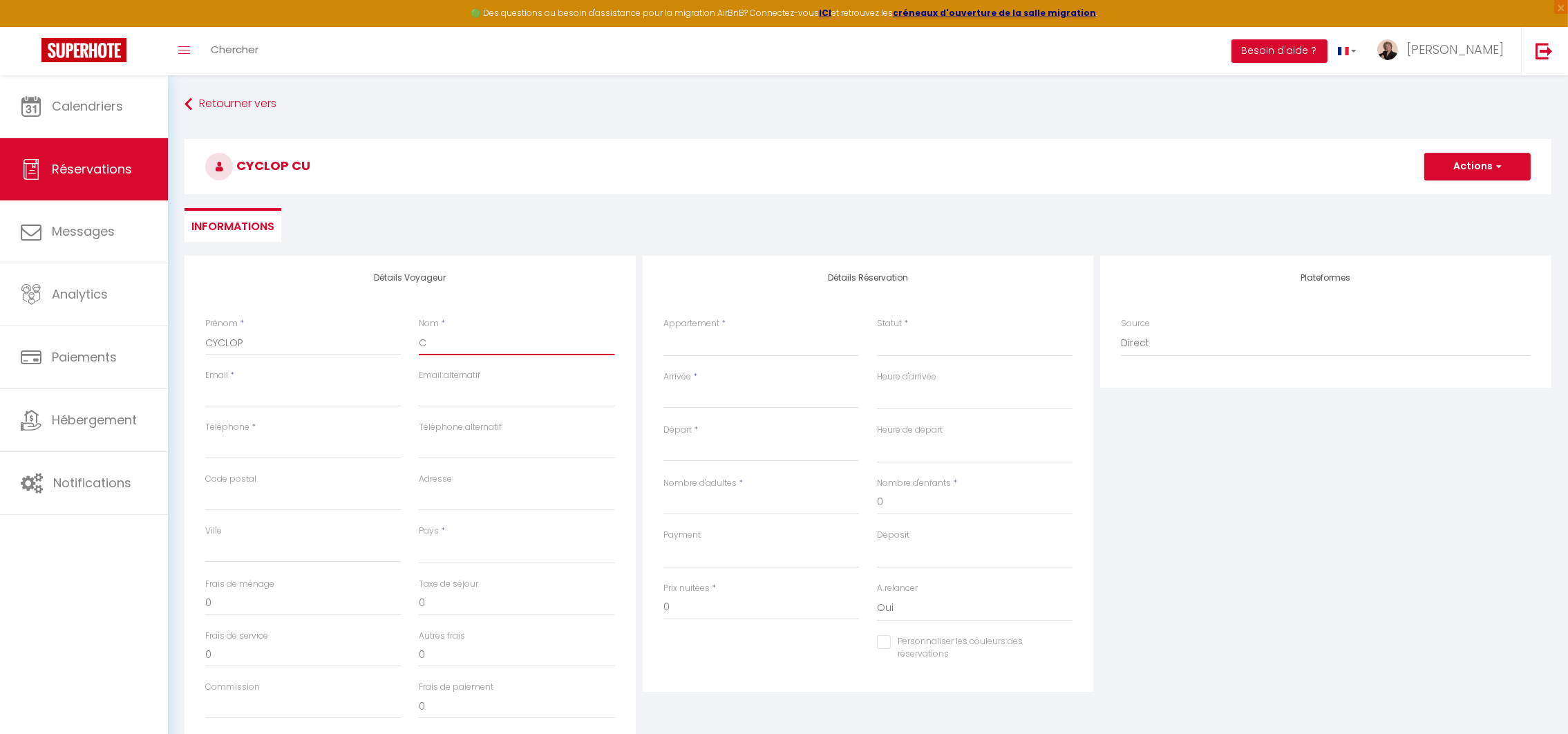
select select
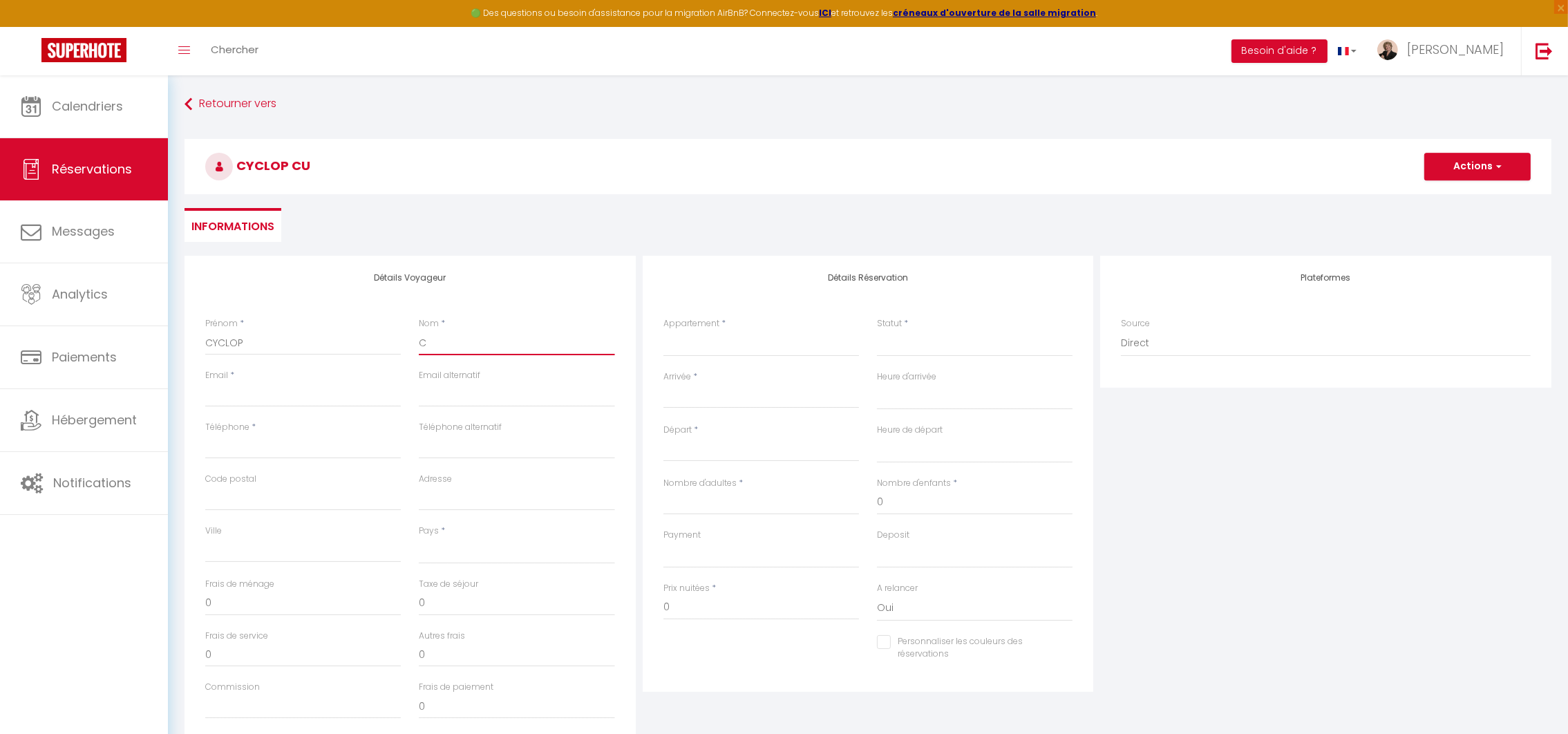
select select
checkbox input "false"
type input "CY"
select select
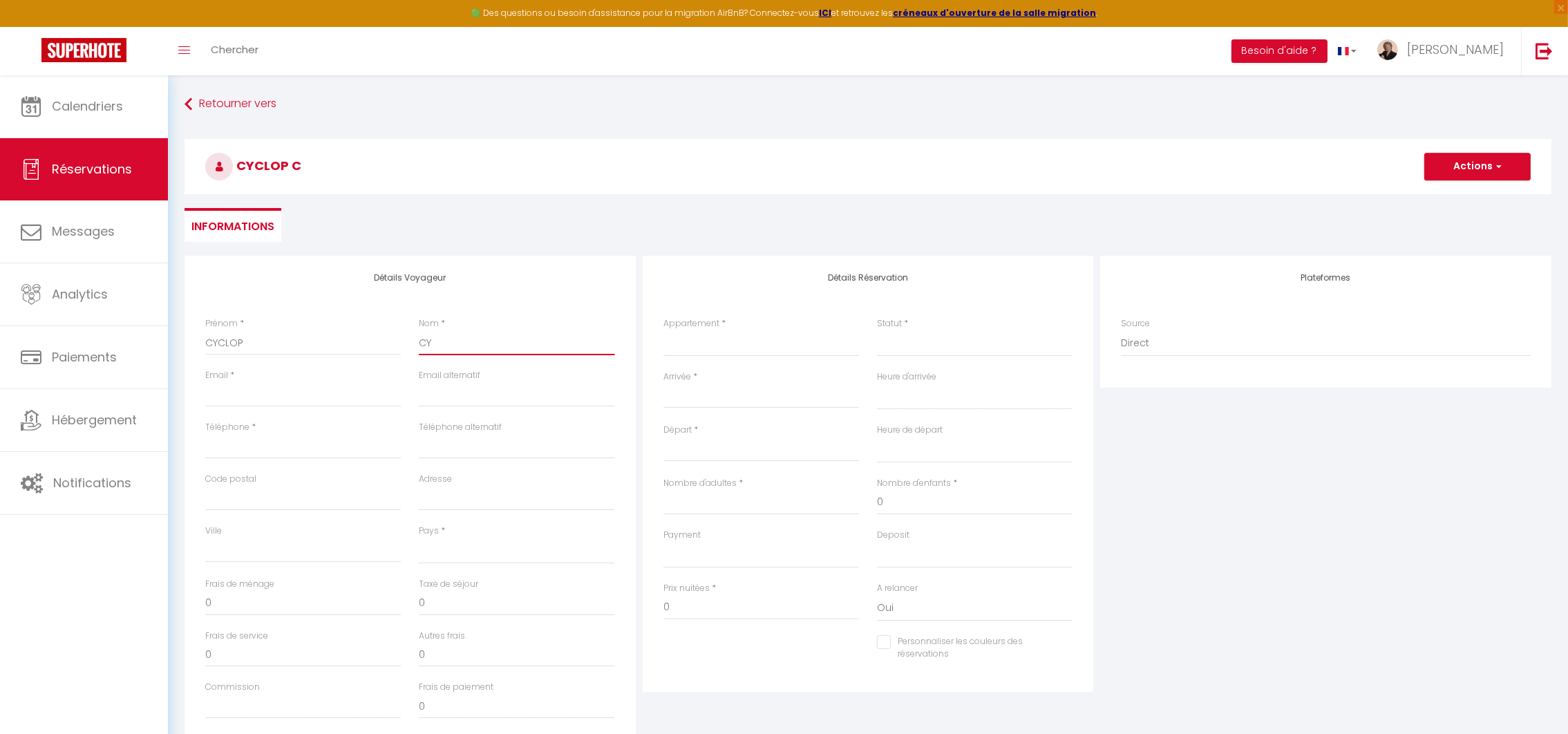
select select
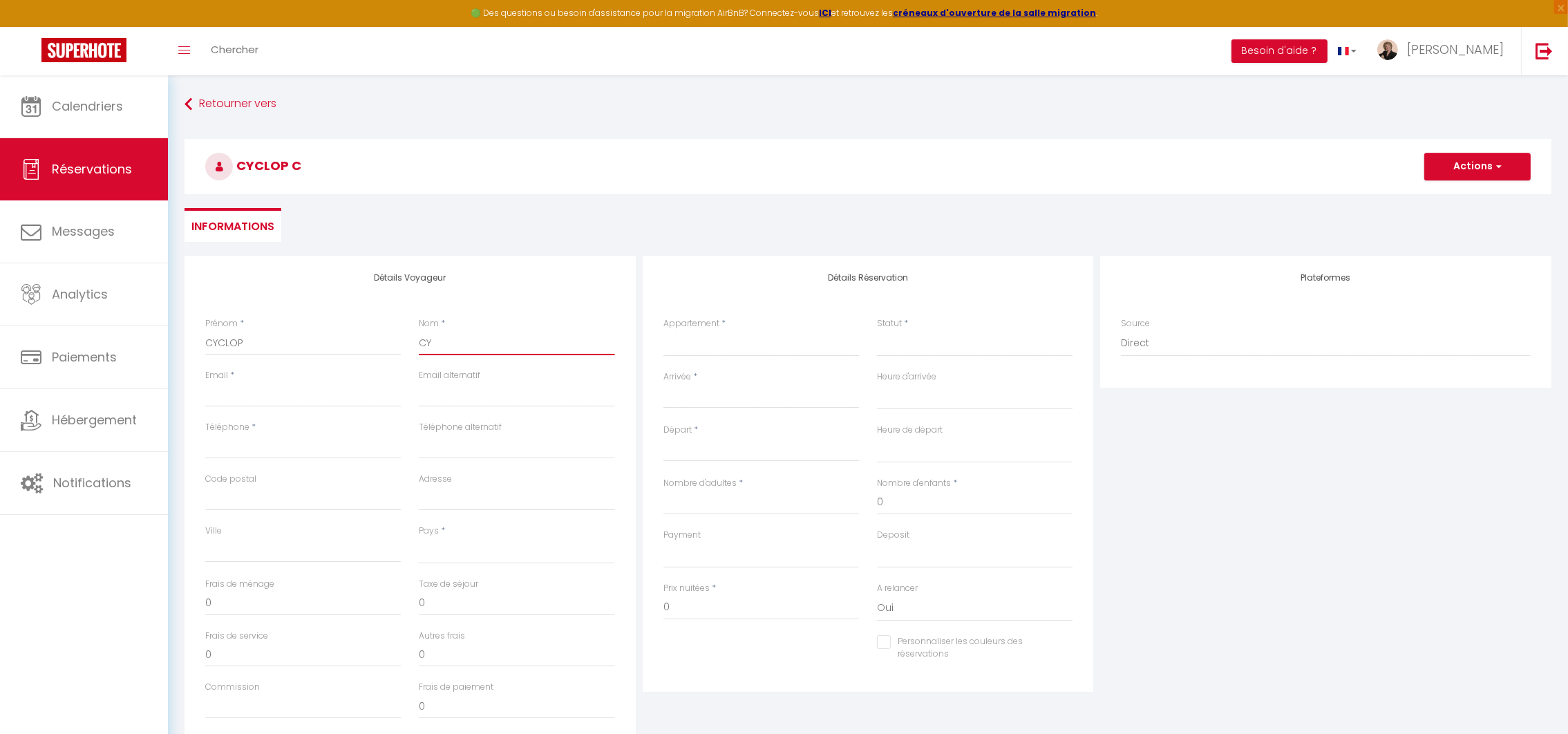
select select
checkbox input "false"
type input "CYC"
select select
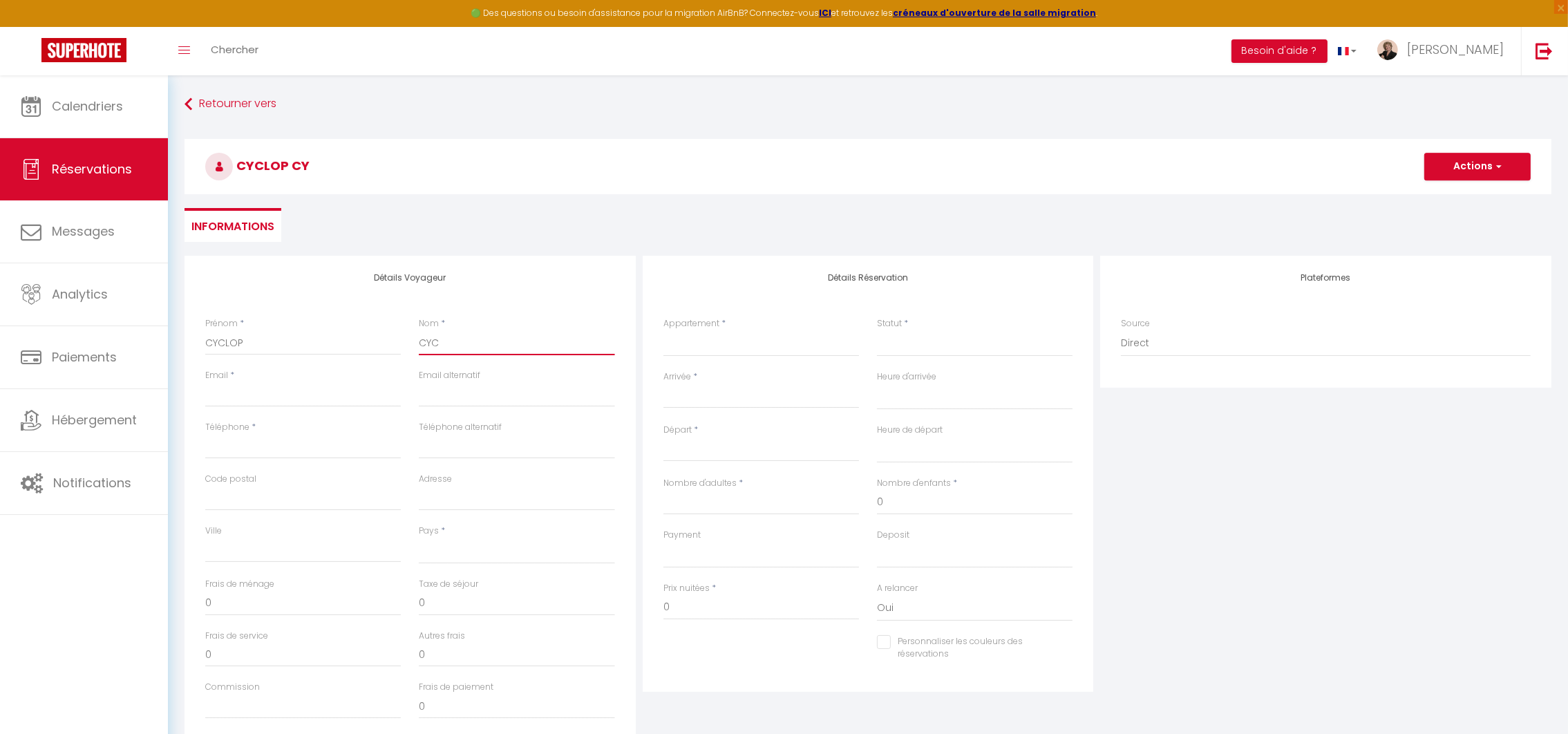
select select
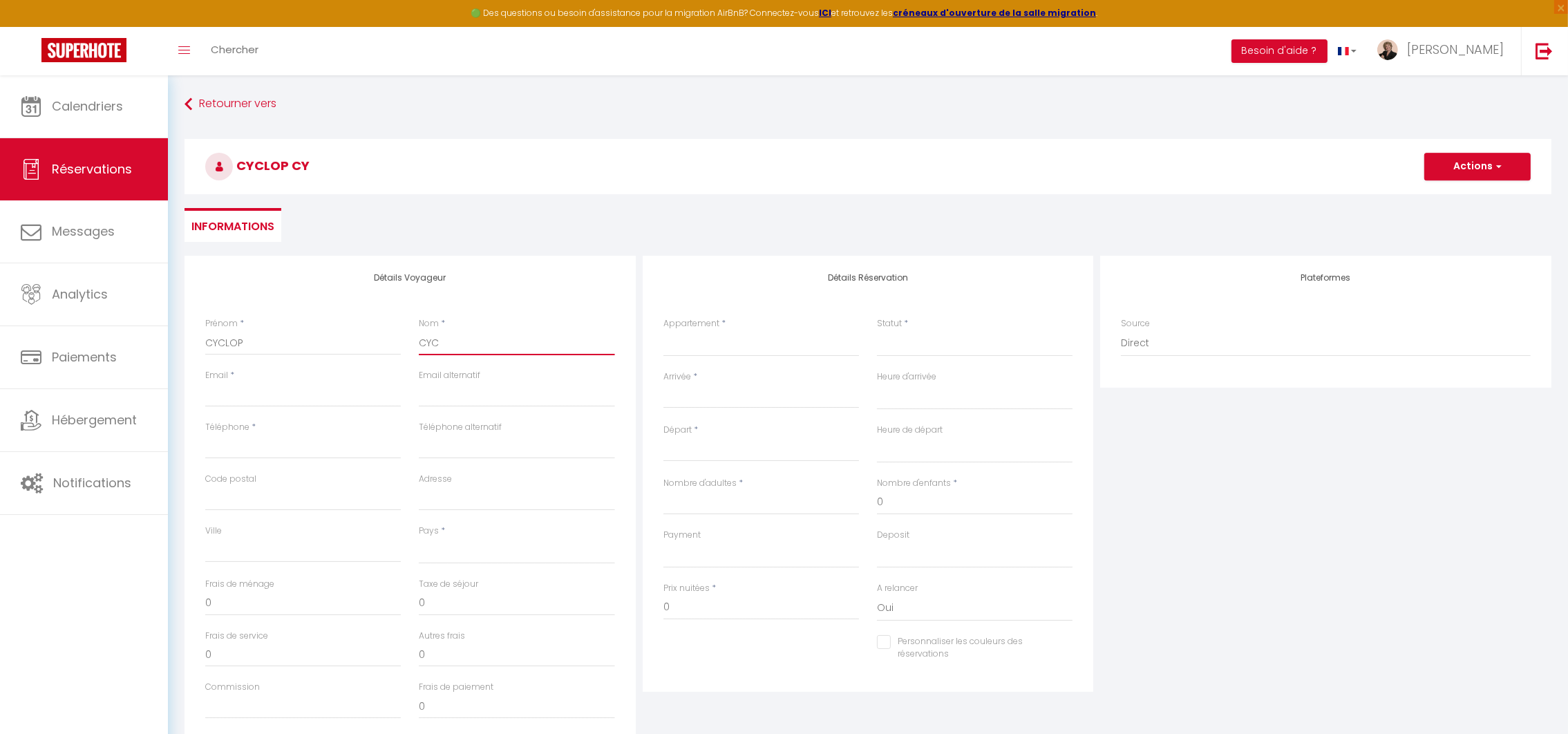
checkbox input "false"
type input "CYCL"
select select
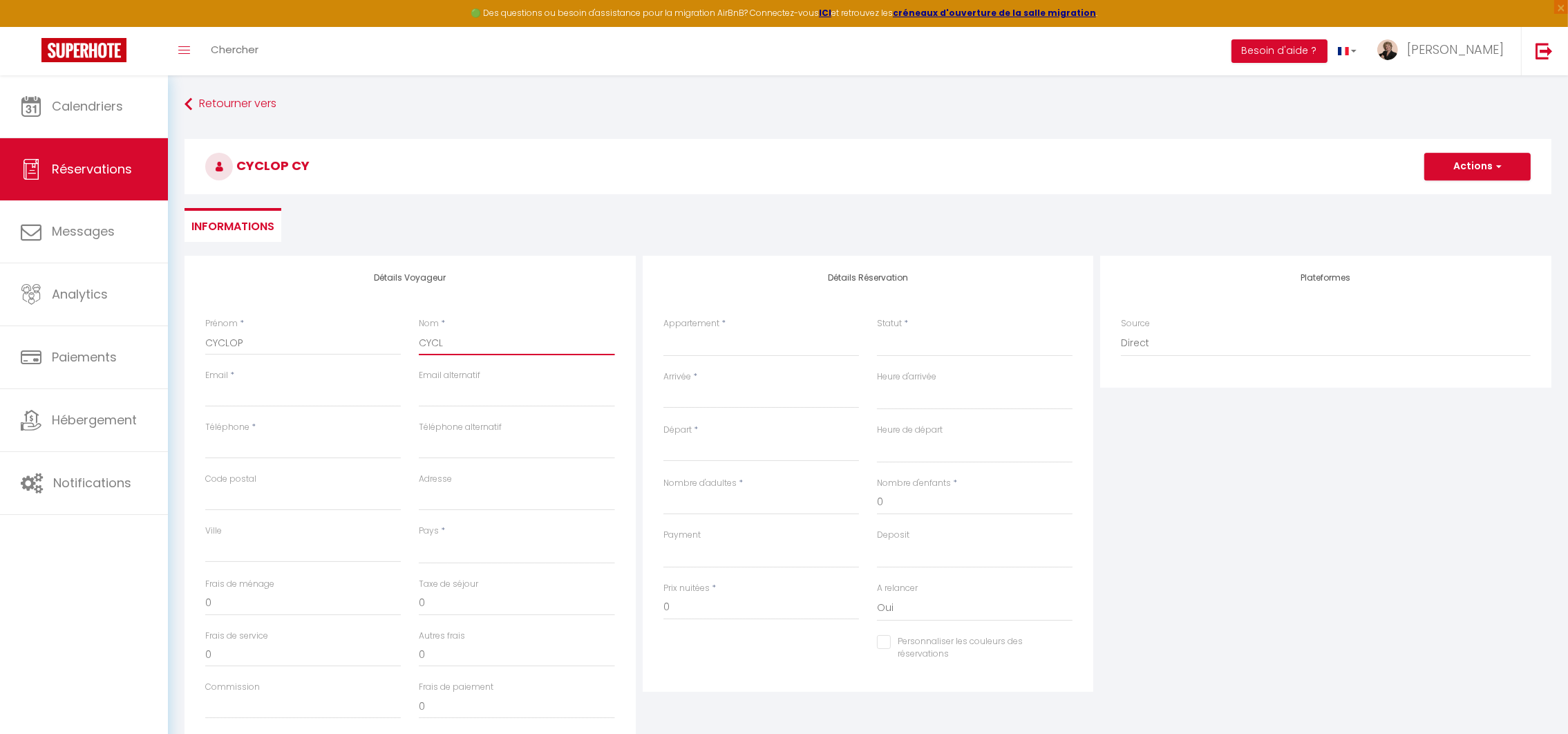
select select
checkbox input "false"
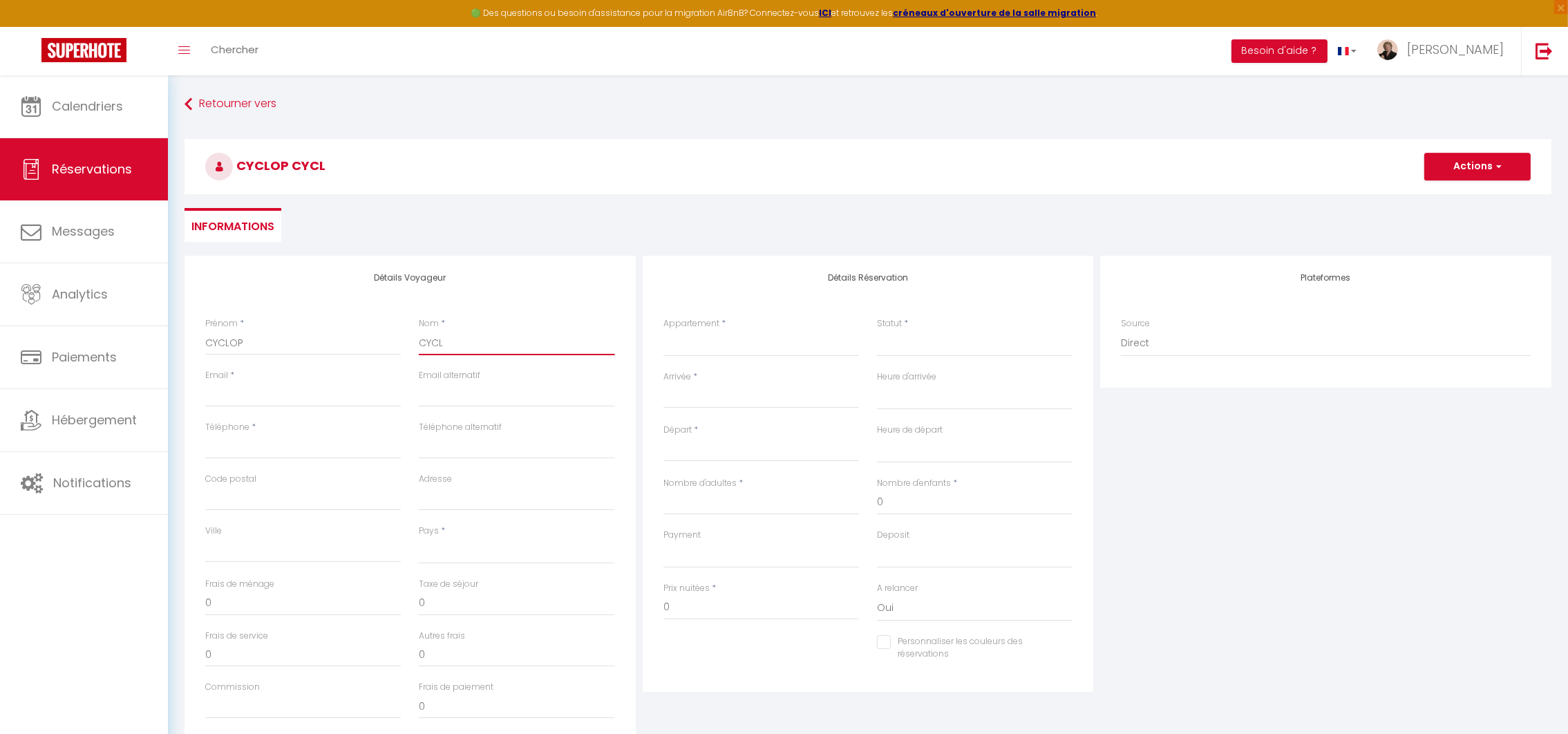
type input "CYCLO"
select select
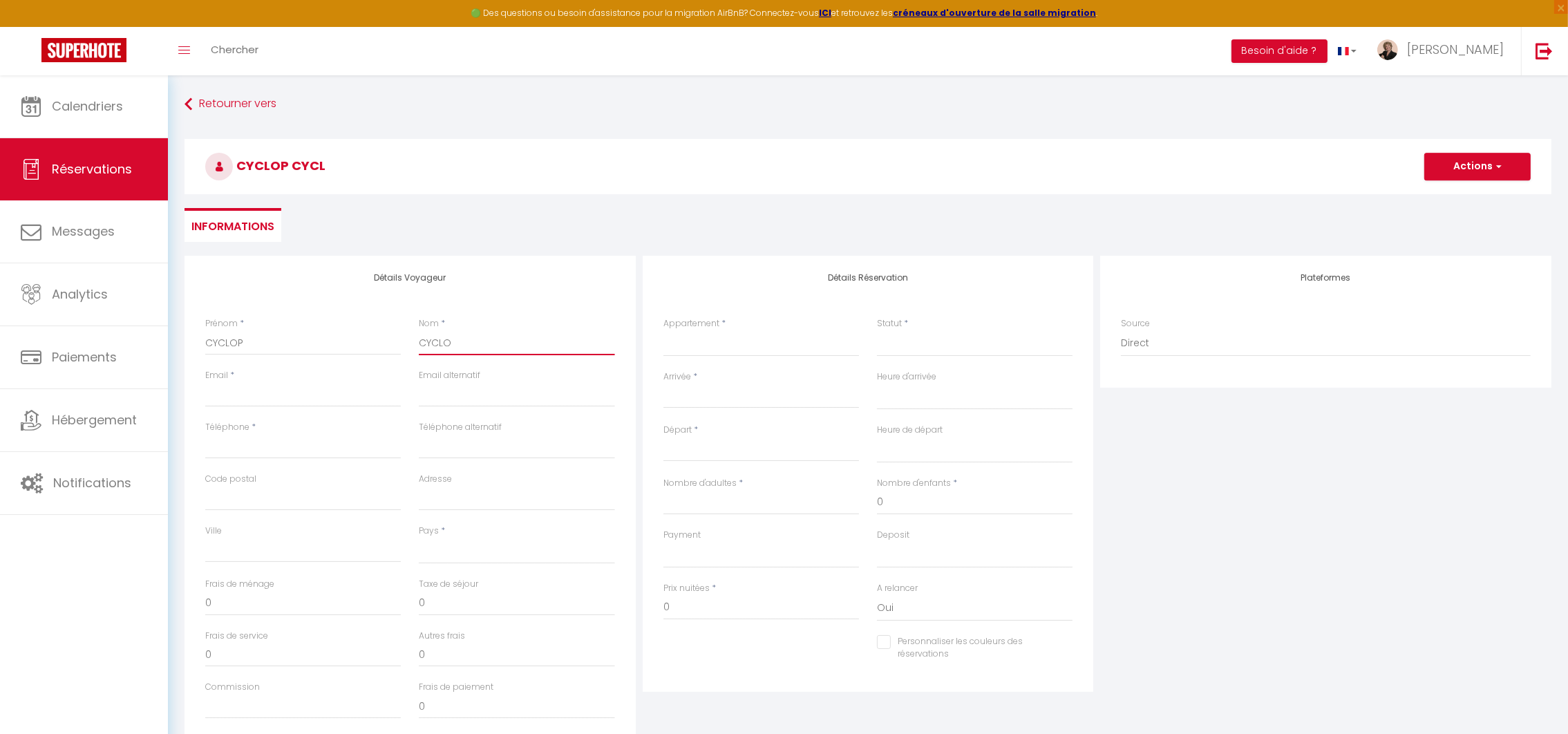
select select
checkbox input "false"
type input "CYCLOP"
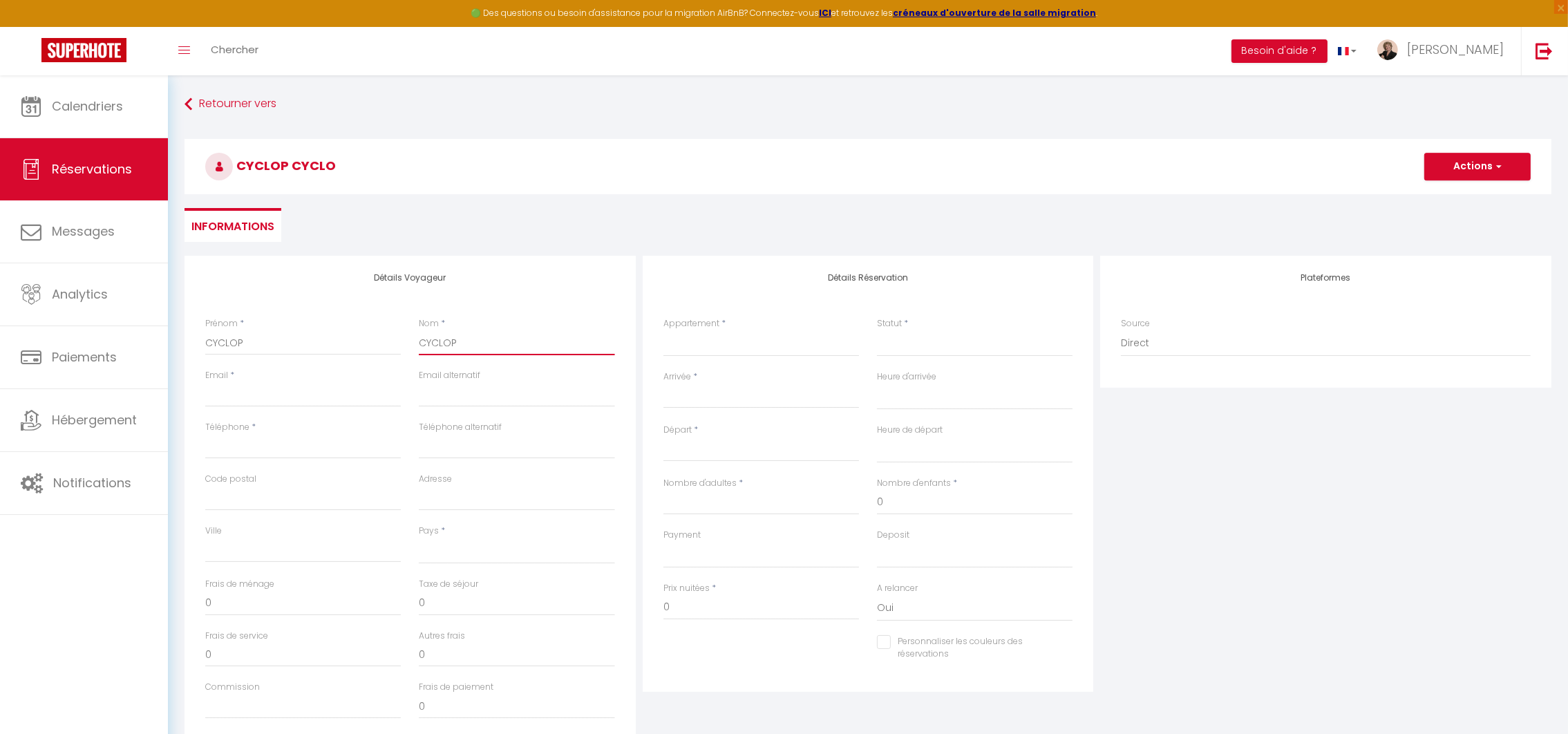
select select
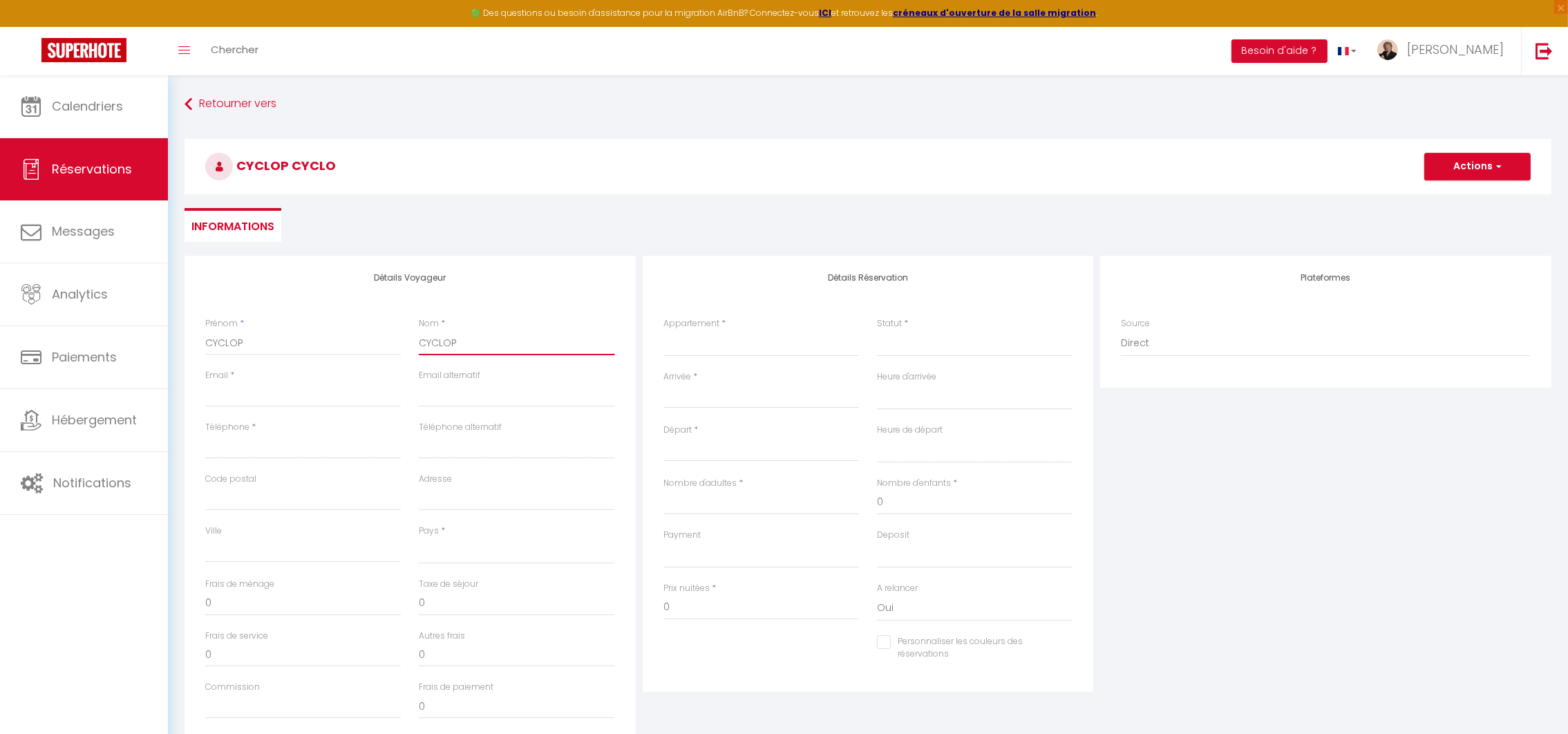
select select
checkbox input "false"
type input "CYCLOP"
type input "i"
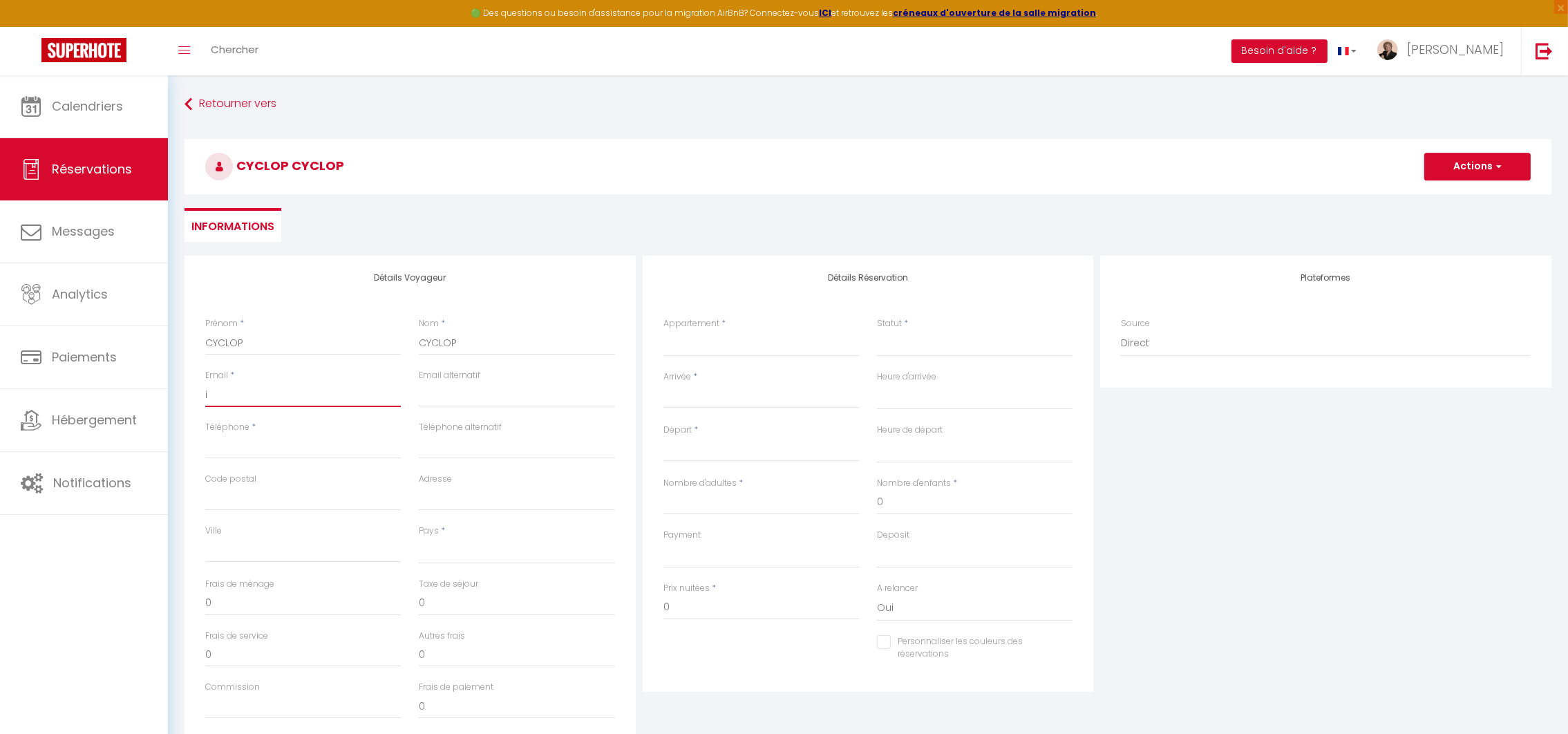
select select
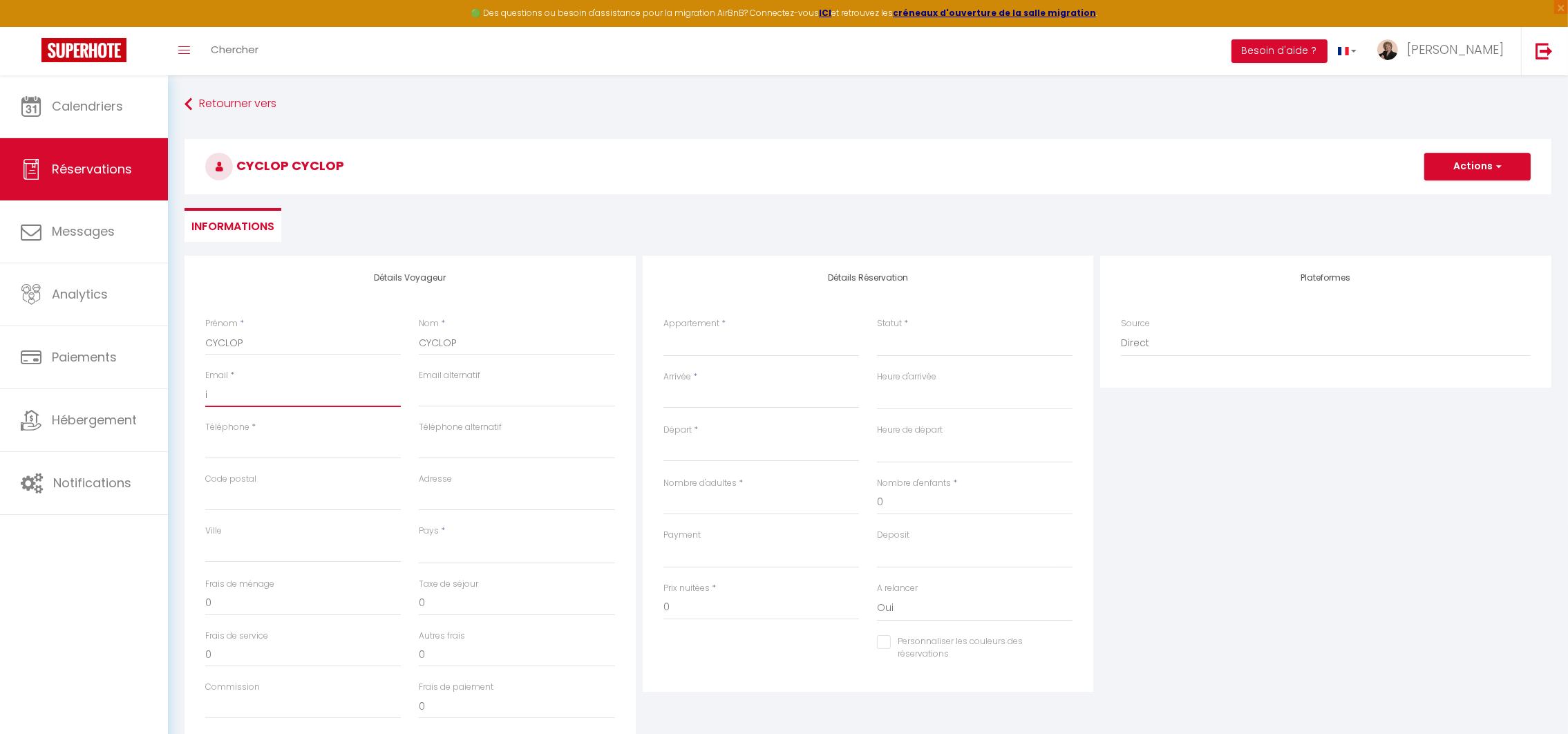
select select
checkbox input "false"
type input "[EMAIL_ADDRESS][DOMAIN_NAME]"
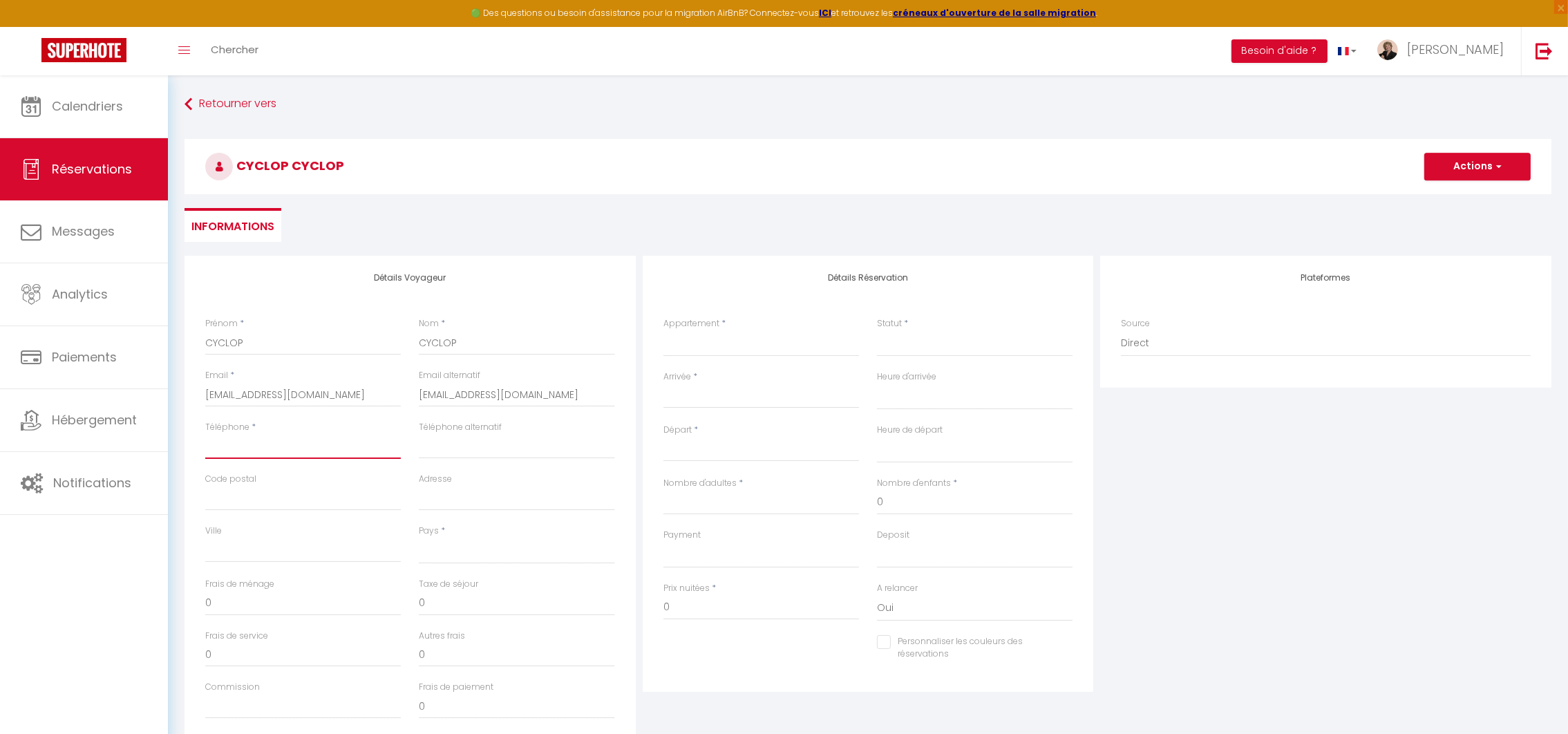
type input "0000000000"
type input "[GEOGRAPHIC_DATA]"
select select "FR"
select select
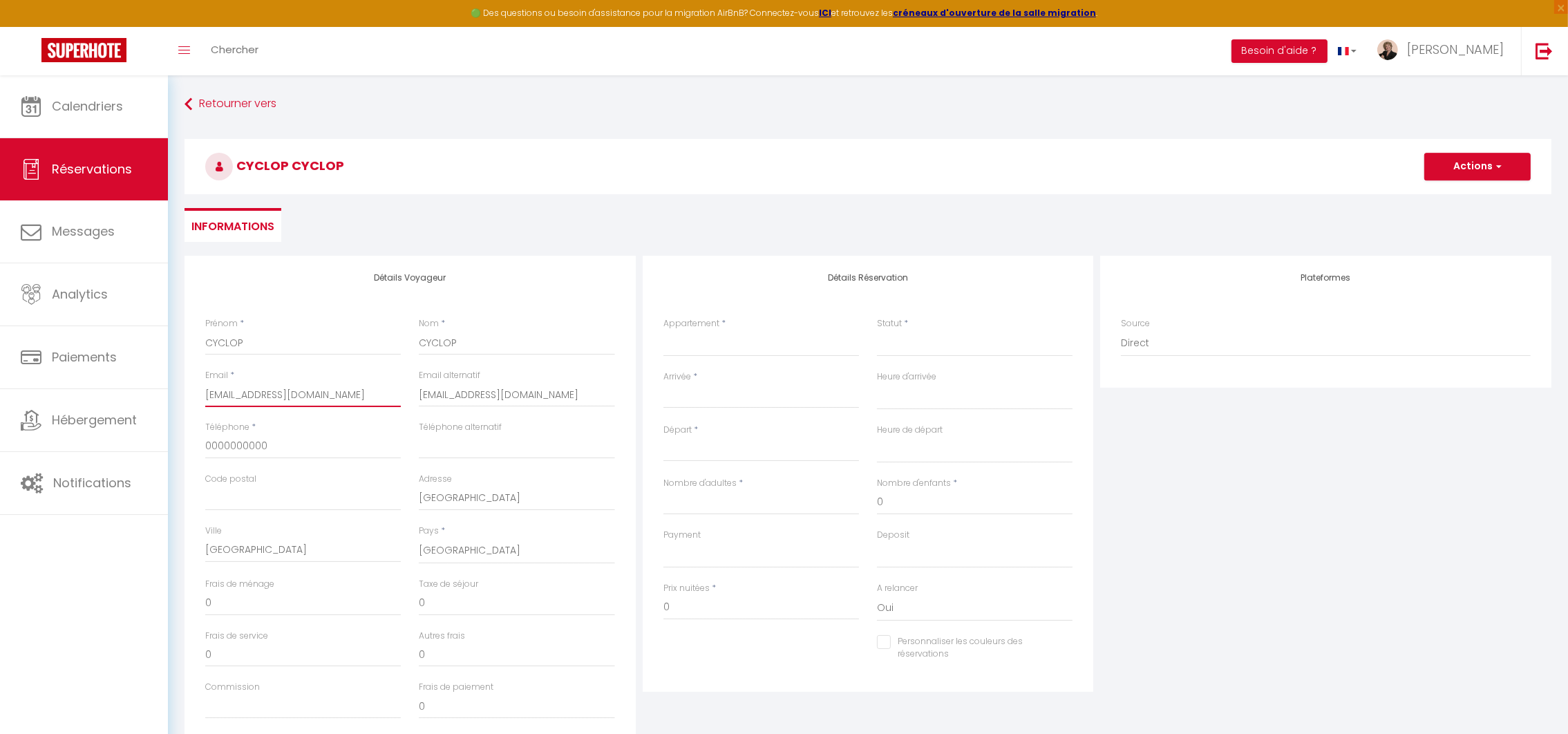
select select
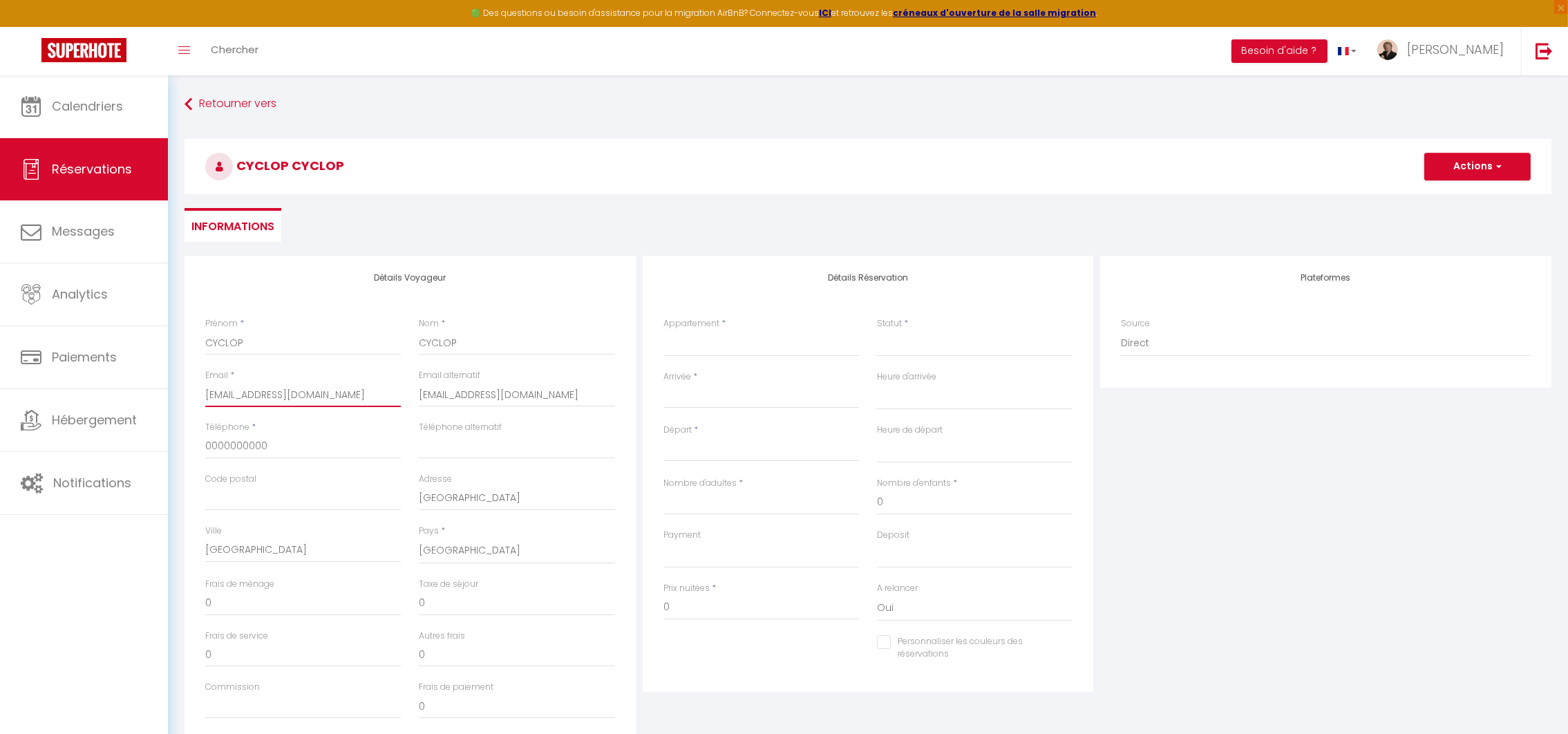
checkbox input "false"
click at [700, 345] on select "[GEOGRAPHIC_DATA], merveille au coeur de la forêt Maison familiale vieilles pie…" at bounding box center [761, 344] width 196 height 27
select select "42362"
click at [663, 331] on select "[GEOGRAPHIC_DATA], merveille au coeur de la forêt Maison familiale vieilles pie…" at bounding box center [761, 344] width 196 height 27
select select
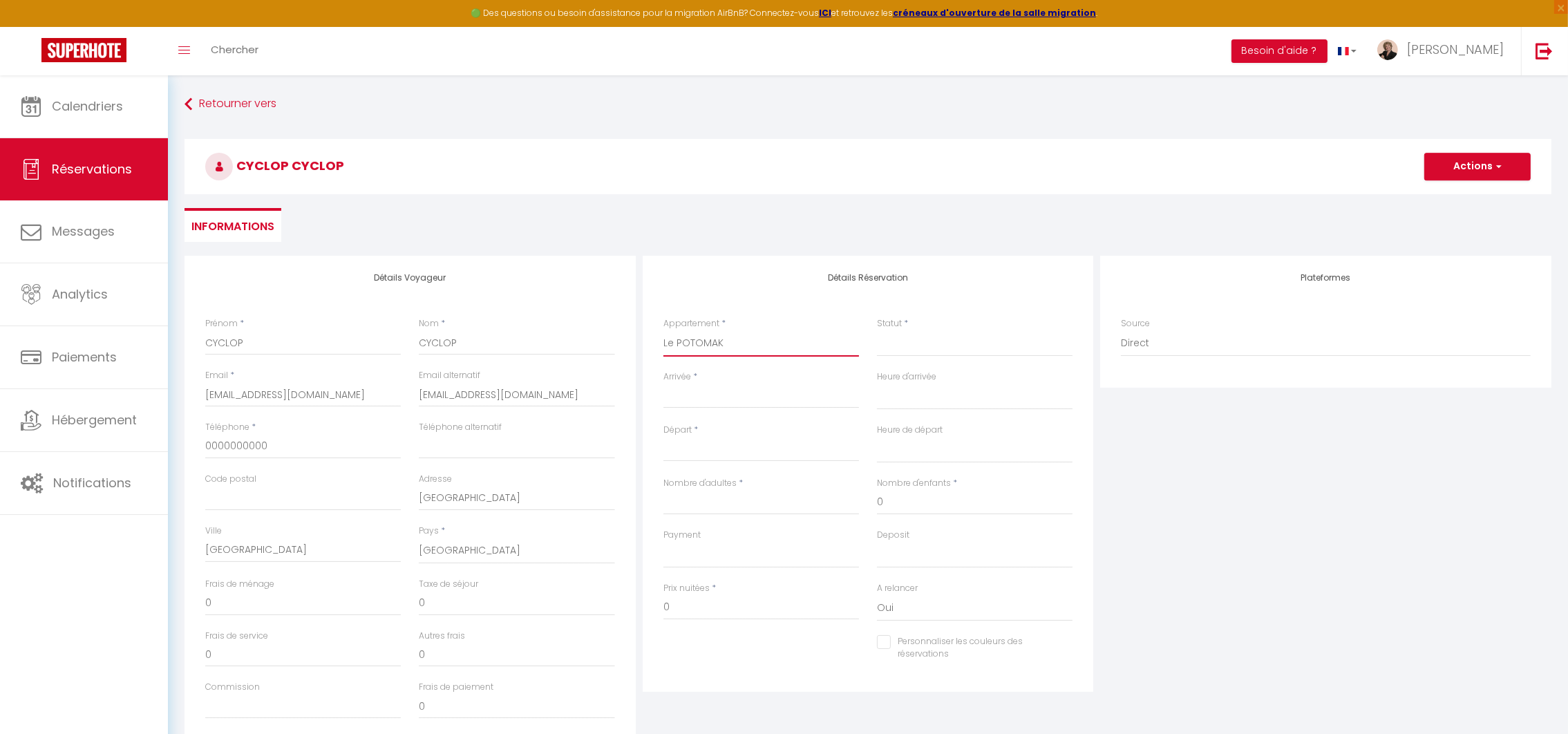
select select
checkbox input "false"
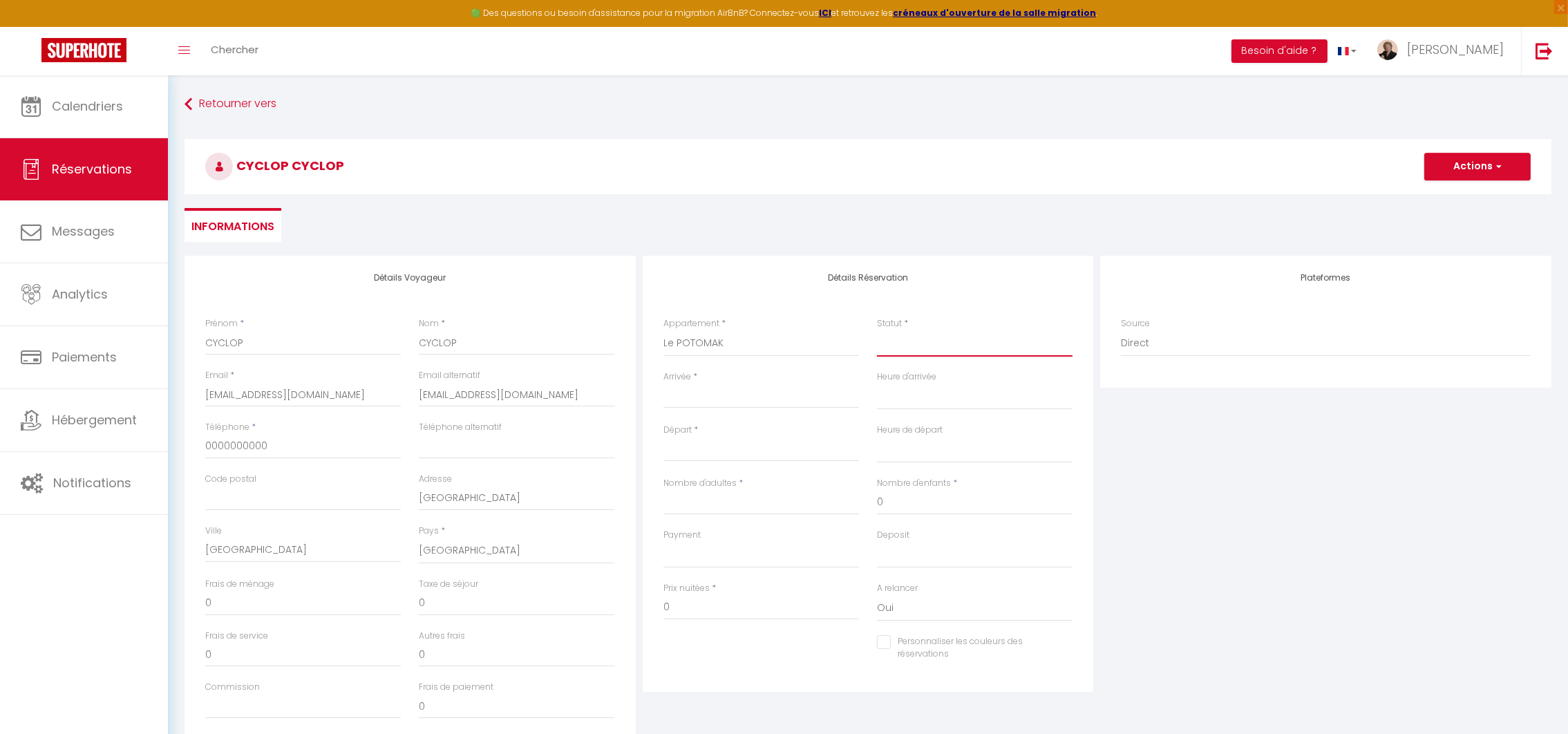
click at [898, 338] on select "Confirmé Non Confirmé [PERSON_NAME] par le voyageur No Show Request" at bounding box center [974, 344] width 196 height 27
select select "1"
click at [876, 331] on select "Confirmé Non Confirmé [PERSON_NAME] par le voyageur No Show Request" at bounding box center [974, 344] width 196 height 27
select select
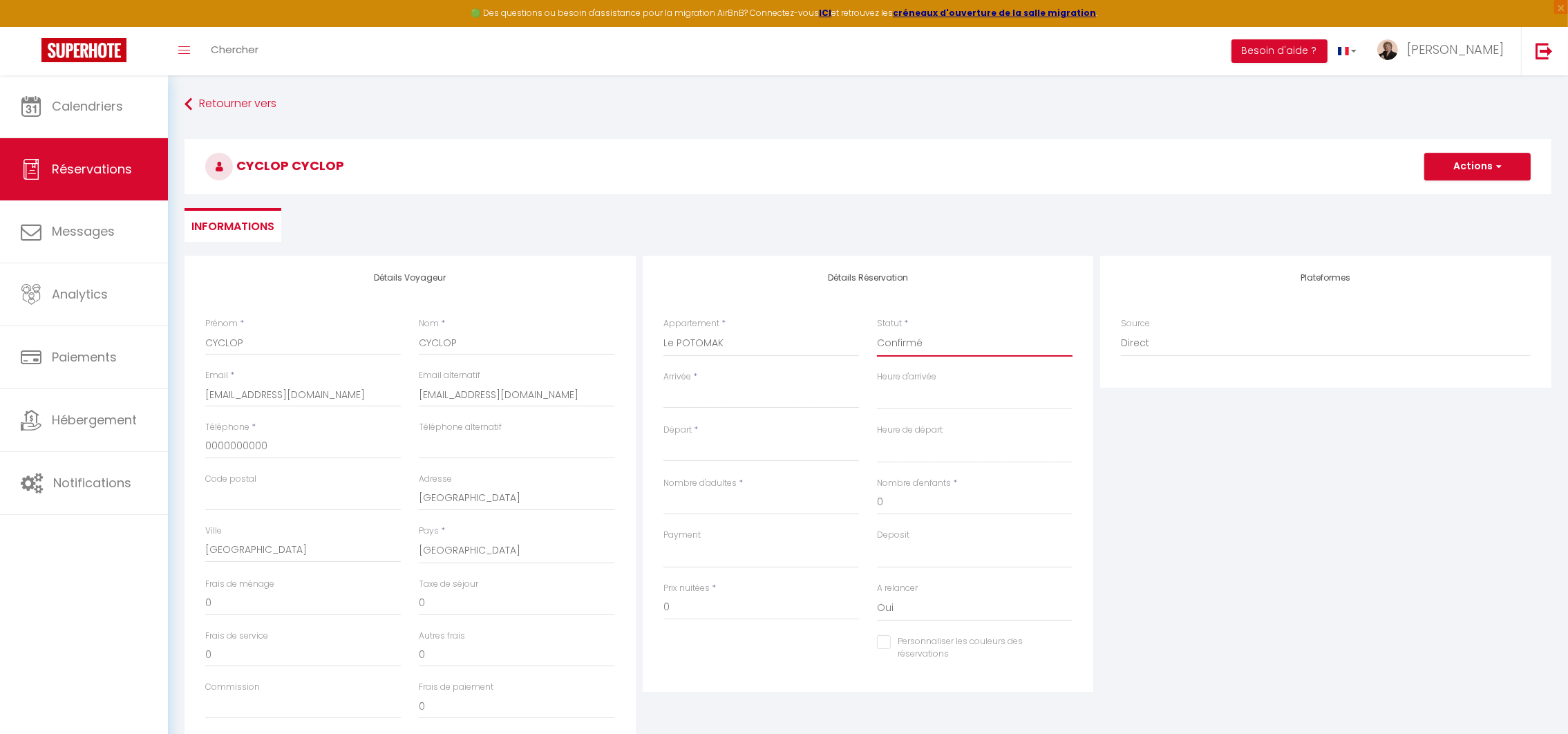
select select
checkbox input "false"
click at [677, 390] on input "Arrivée" at bounding box center [761, 397] width 196 height 18
select select
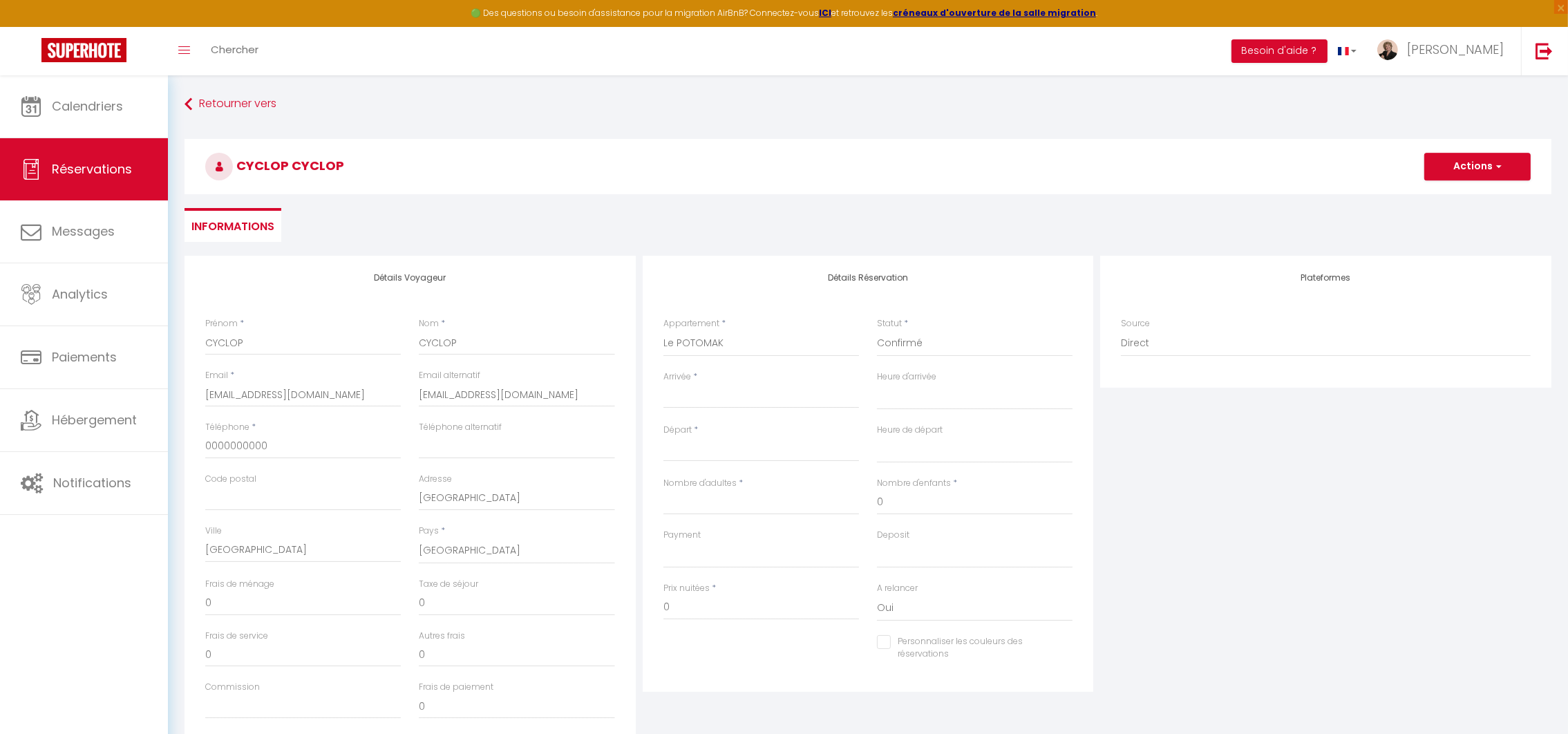
select select
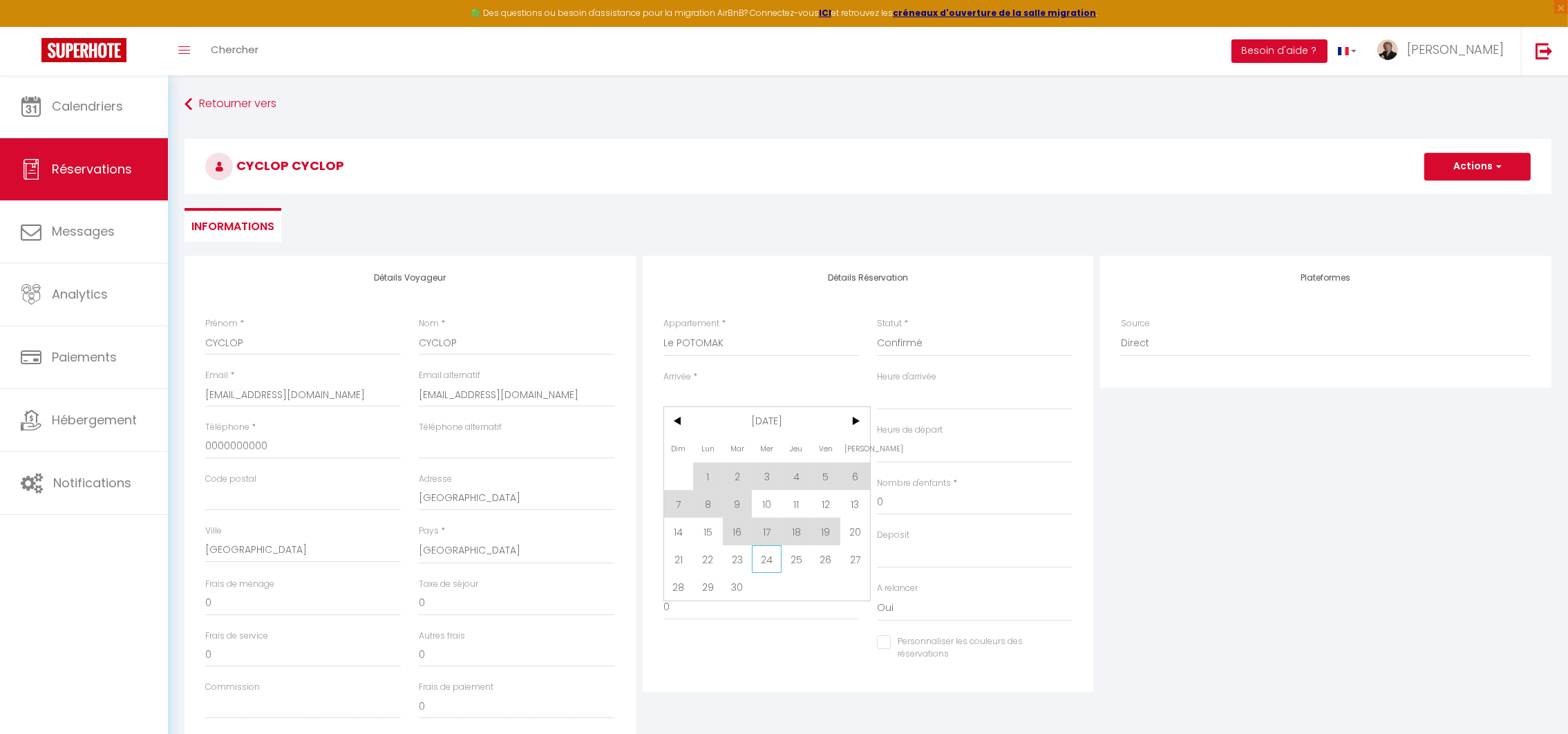
click at [768, 561] on span "24" at bounding box center [767, 559] width 30 height 27
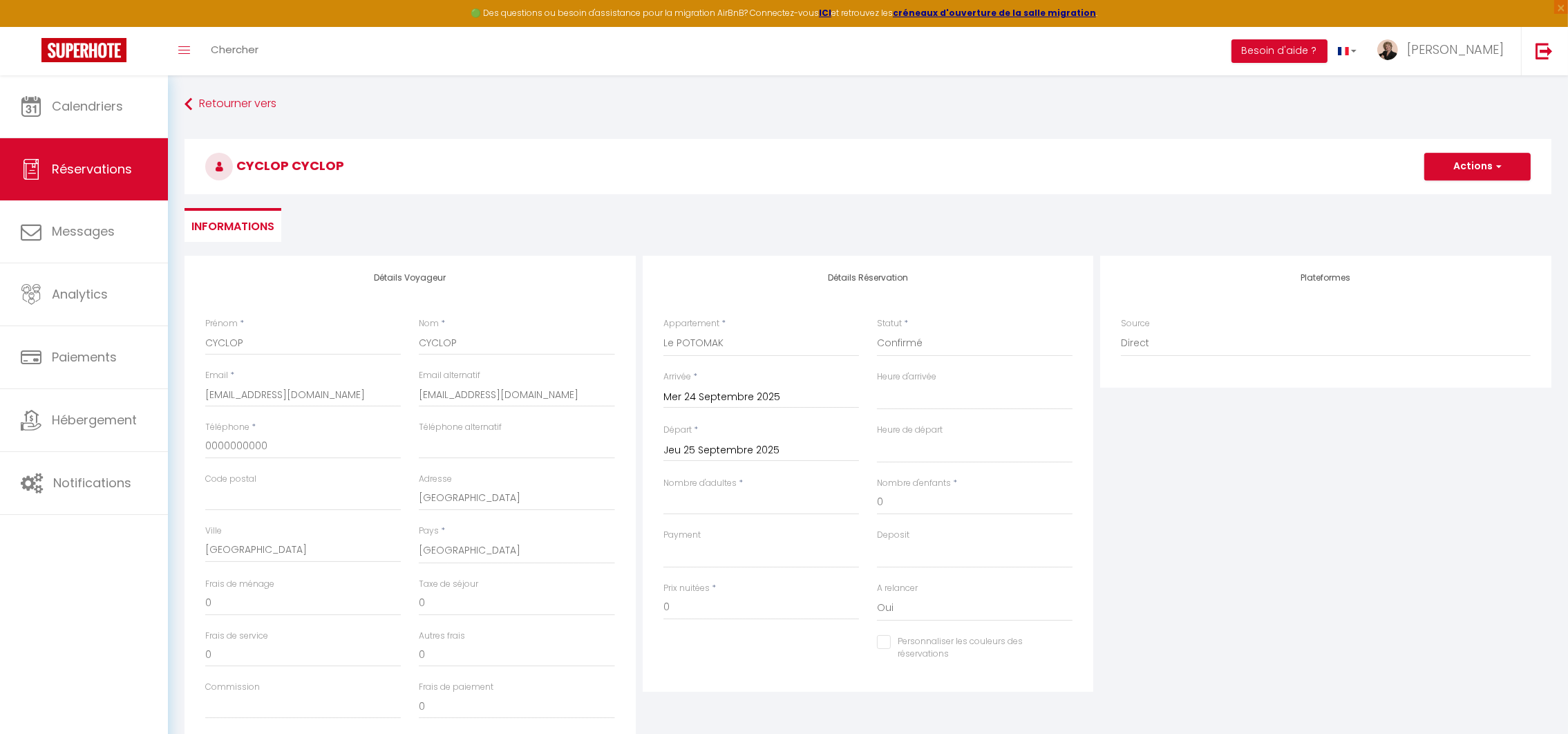
click at [742, 453] on input "Jeu 25 Septembre 2025" at bounding box center [761, 450] width 196 height 18
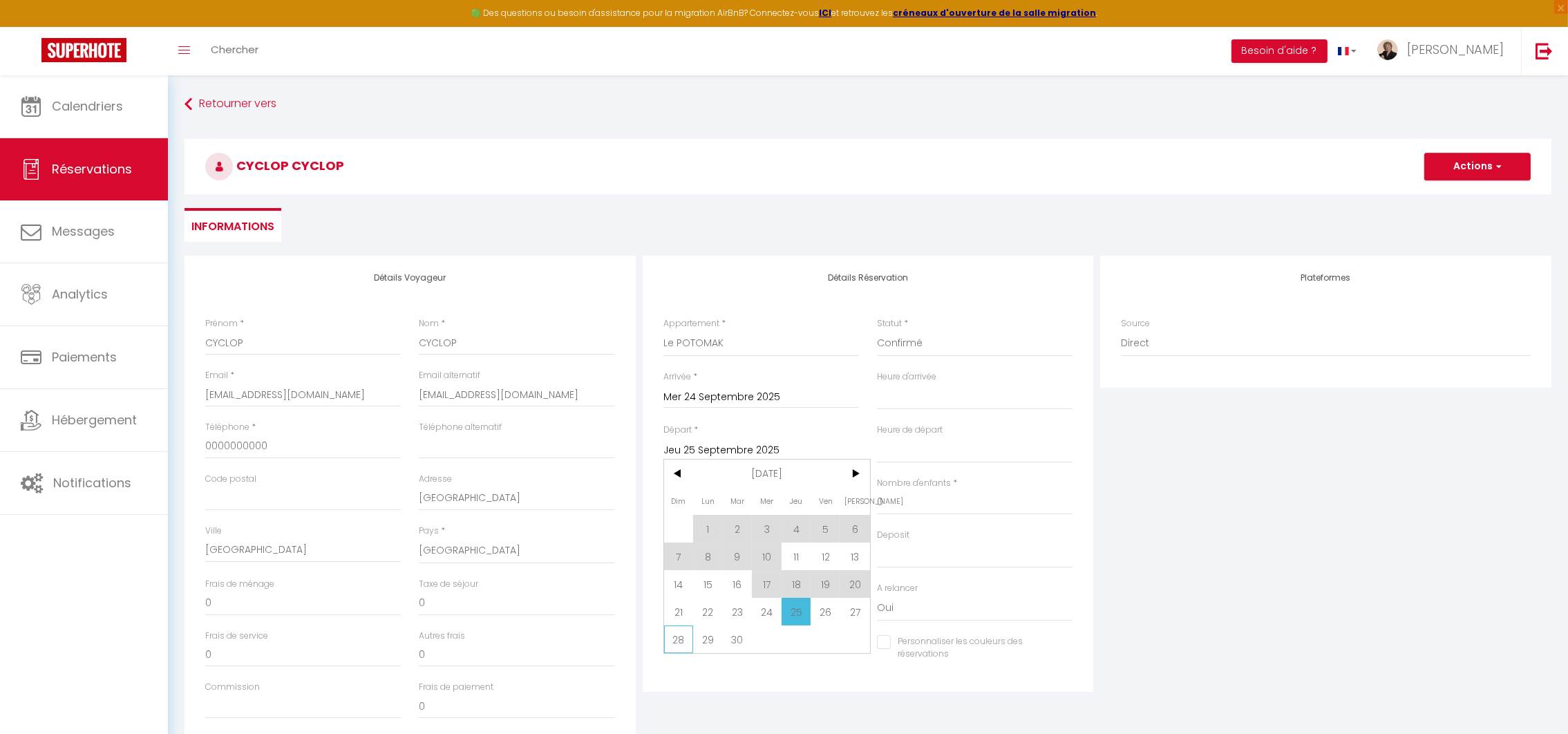
click at [672, 645] on span "28" at bounding box center [679, 638] width 30 height 27
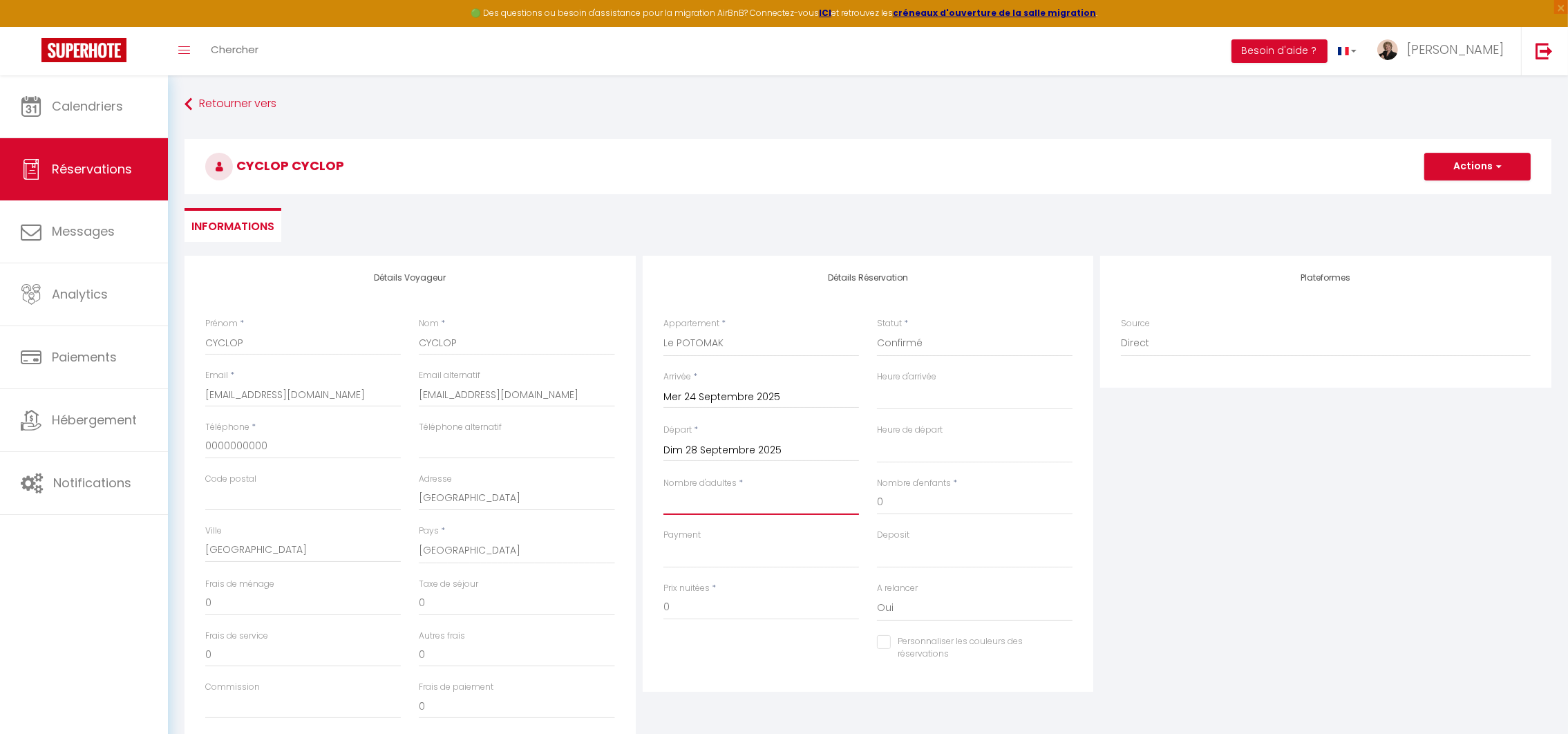
click at [701, 508] on input "Nombre d'adultes" at bounding box center [761, 502] width 196 height 25
drag, startPoint x: 685, startPoint y: 610, endPoint x: 631, endPoint y: 598, distance: 55.3
click at [633, 601] on div "Détails Voyageur Prénom * CYCLOP Nom * CYCLOP Email * [EMAIL_ADDRESS][DOMAIN_NA…" at bounding box center [868, 502] width 1374 height 494
click at [1467, 167] on button "Actions" at bounding box center [1477, 166] width 107 height 27
click at [1449, 197] on link "Enregistrer" at bounding box center [1463, 197] width 109 height 18
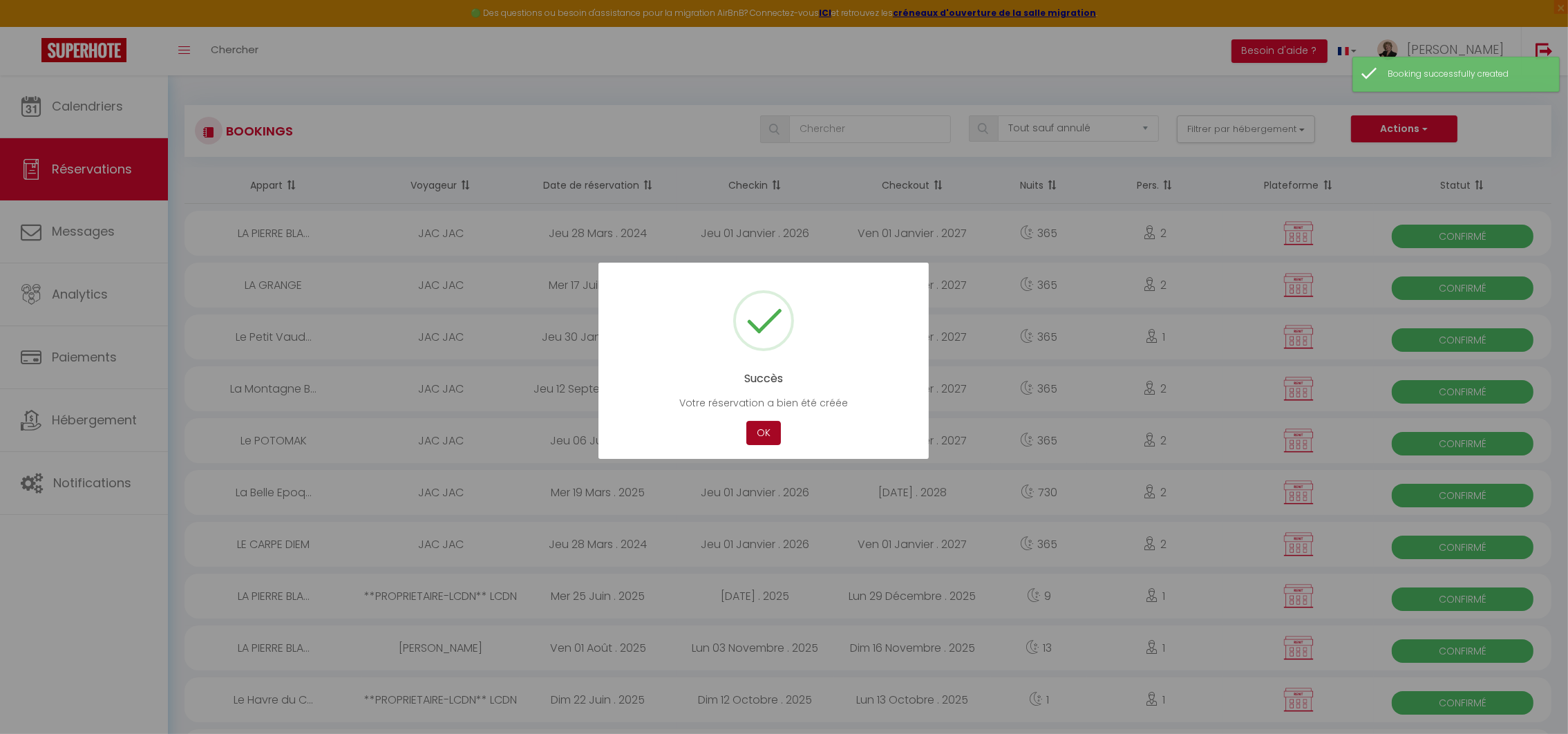
click at [765, 438] on button "OK" at bounding box center [764, 432] width 34 height 24
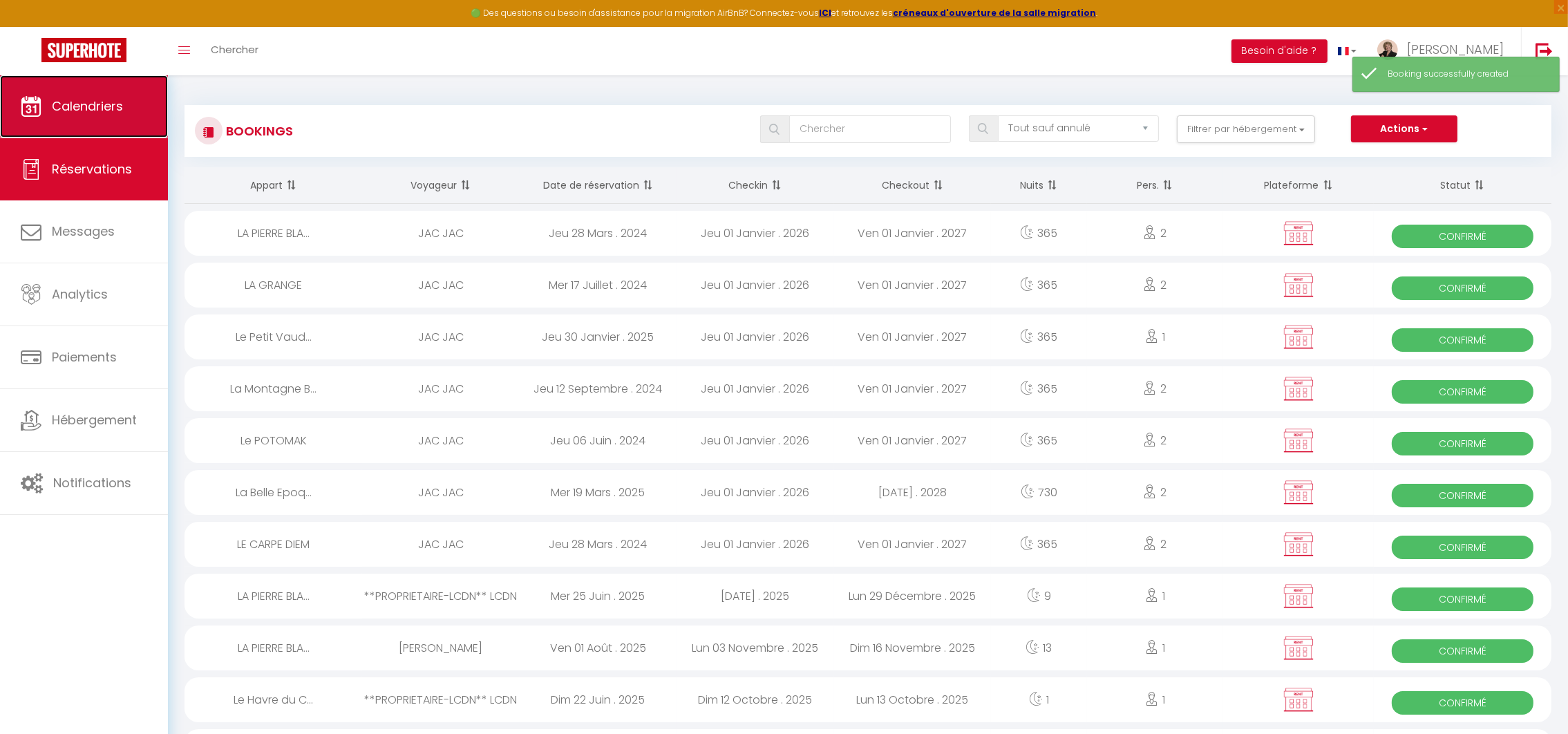
click at [85, 103] on span "Calendriers" at bounding box center [87, 106] width 71 height 17
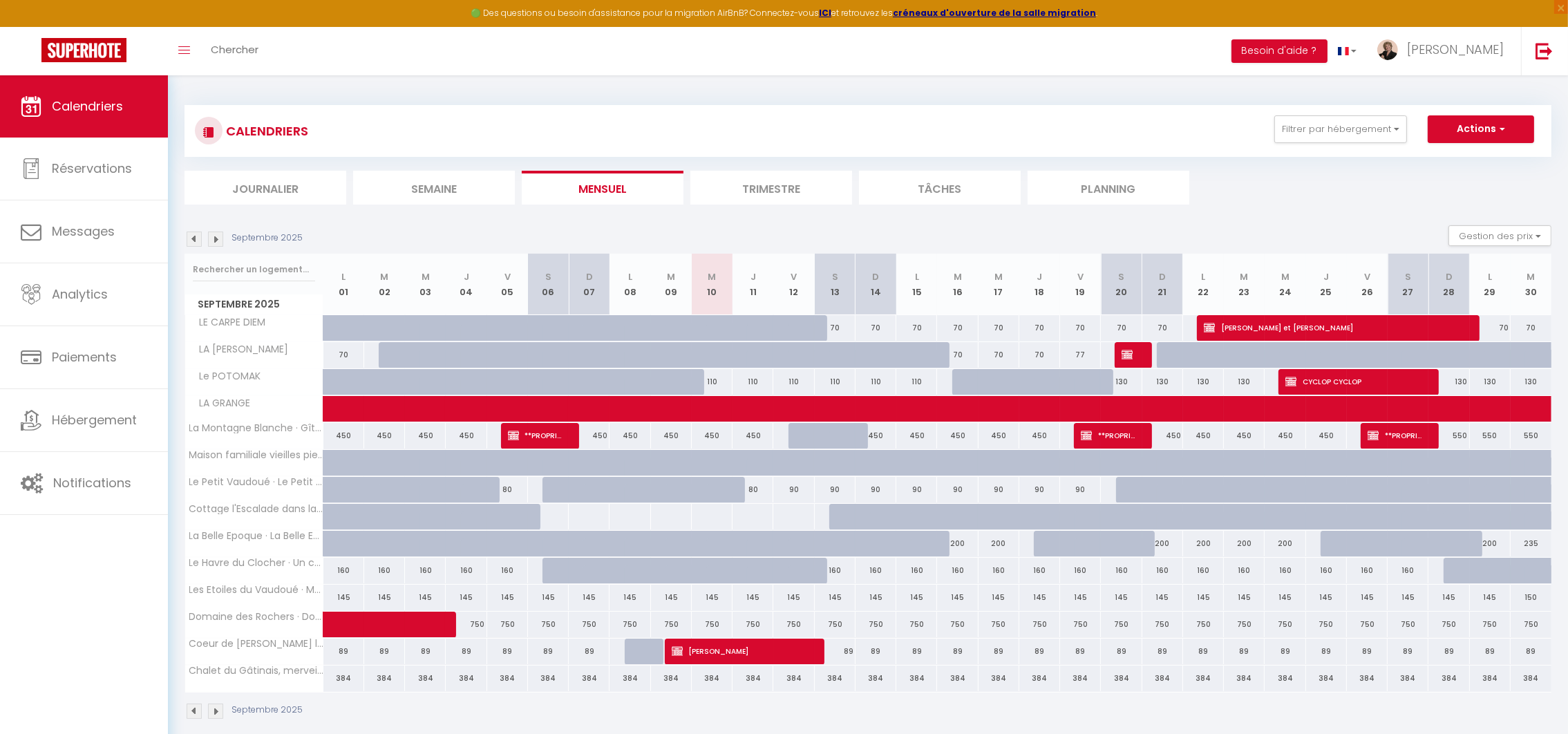
click at [214, 235] on img at bounding box center [215, 239] width 15 height 15
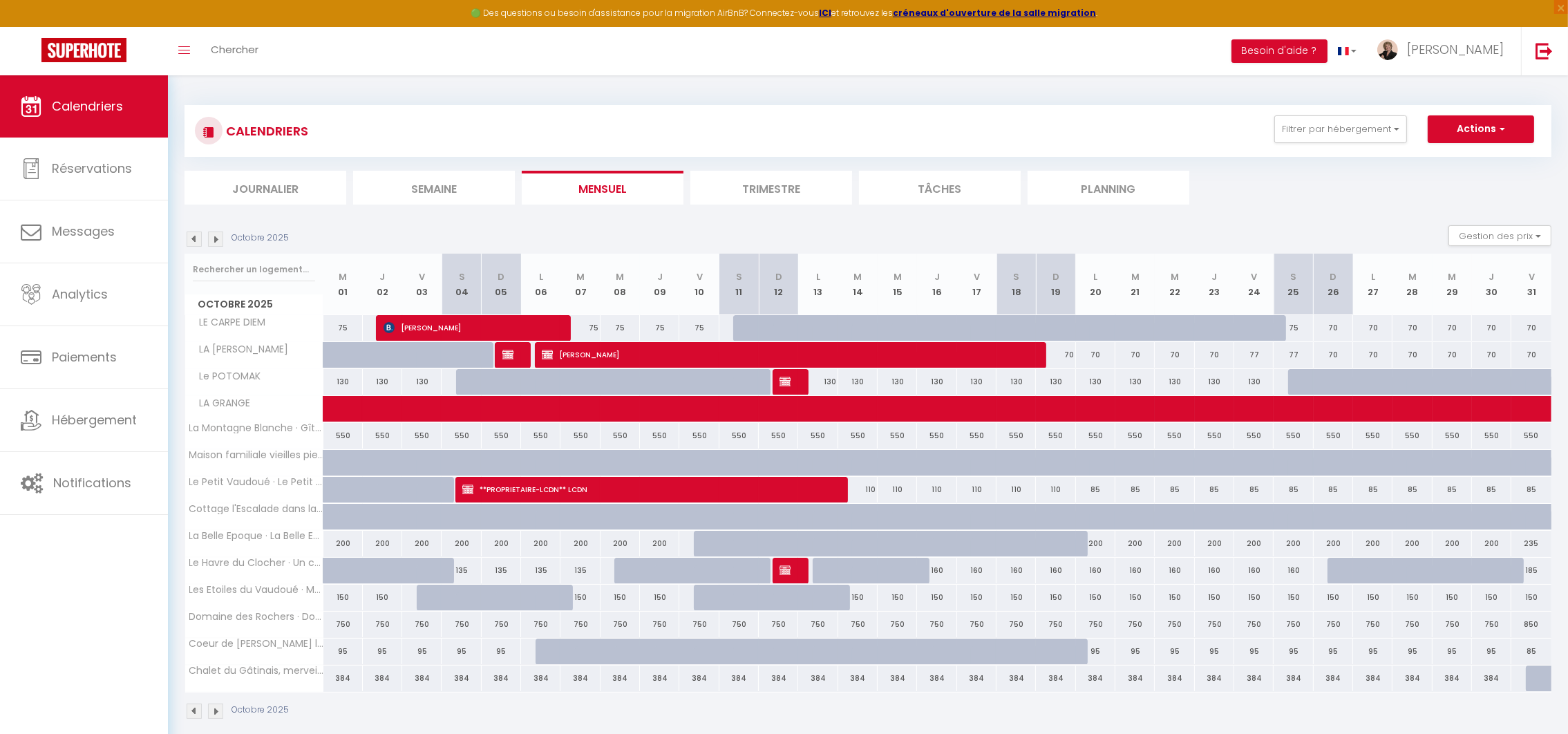
click at [217, 237] on img at bounding box center [215, 239] width 15 height 15
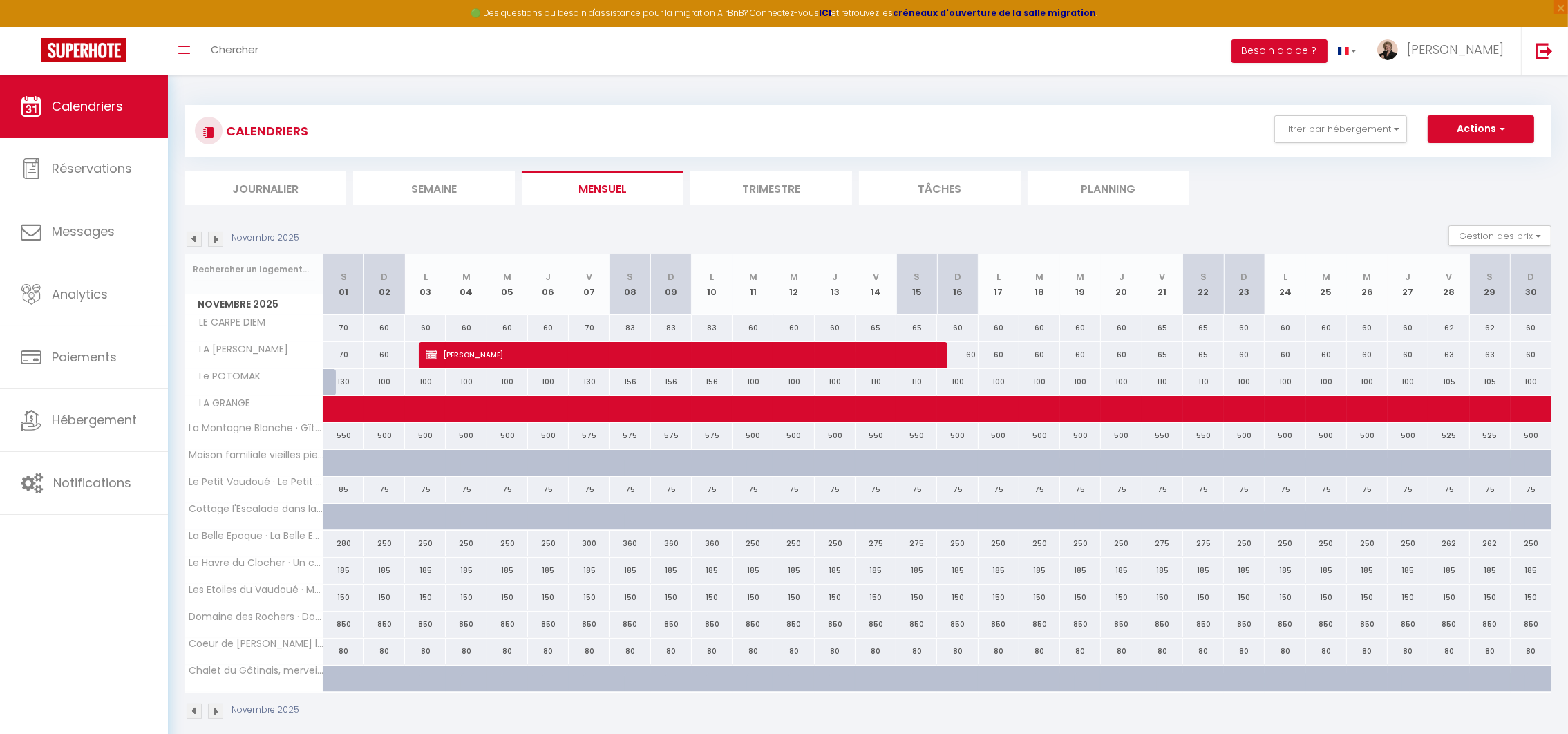
click at [214, 244] on img at bounding box center [215, 239] width 15 height 15
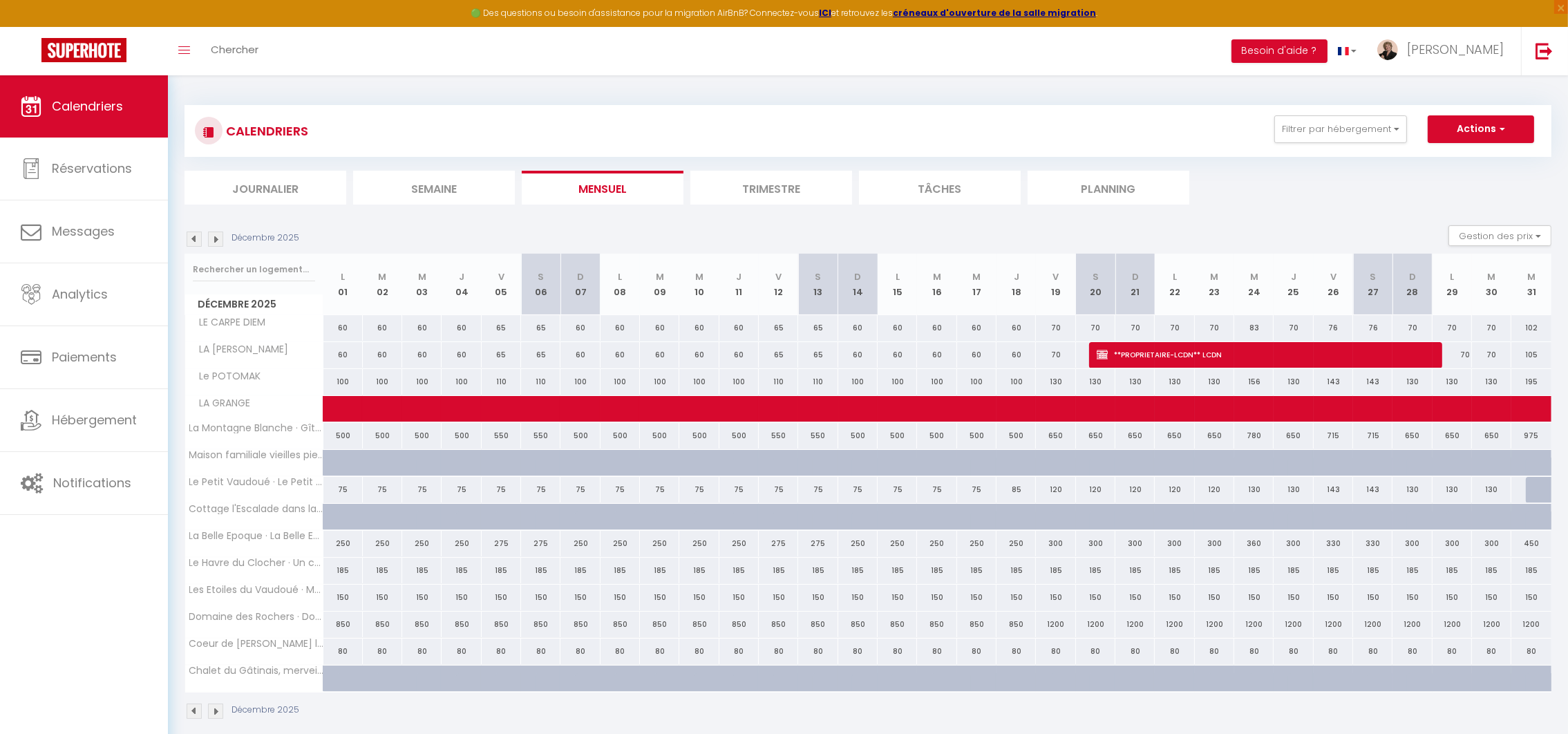
click at [1334, 205] on div "CALENDRIERS Filtrer par hébergement Milly la Fôret STD LE CARPE DIEM Milly la F…" at bounding box center [868, 412] width 1367 height 642
click at [190, 237] on img at bounding box center [193, 239] width 15 height 15
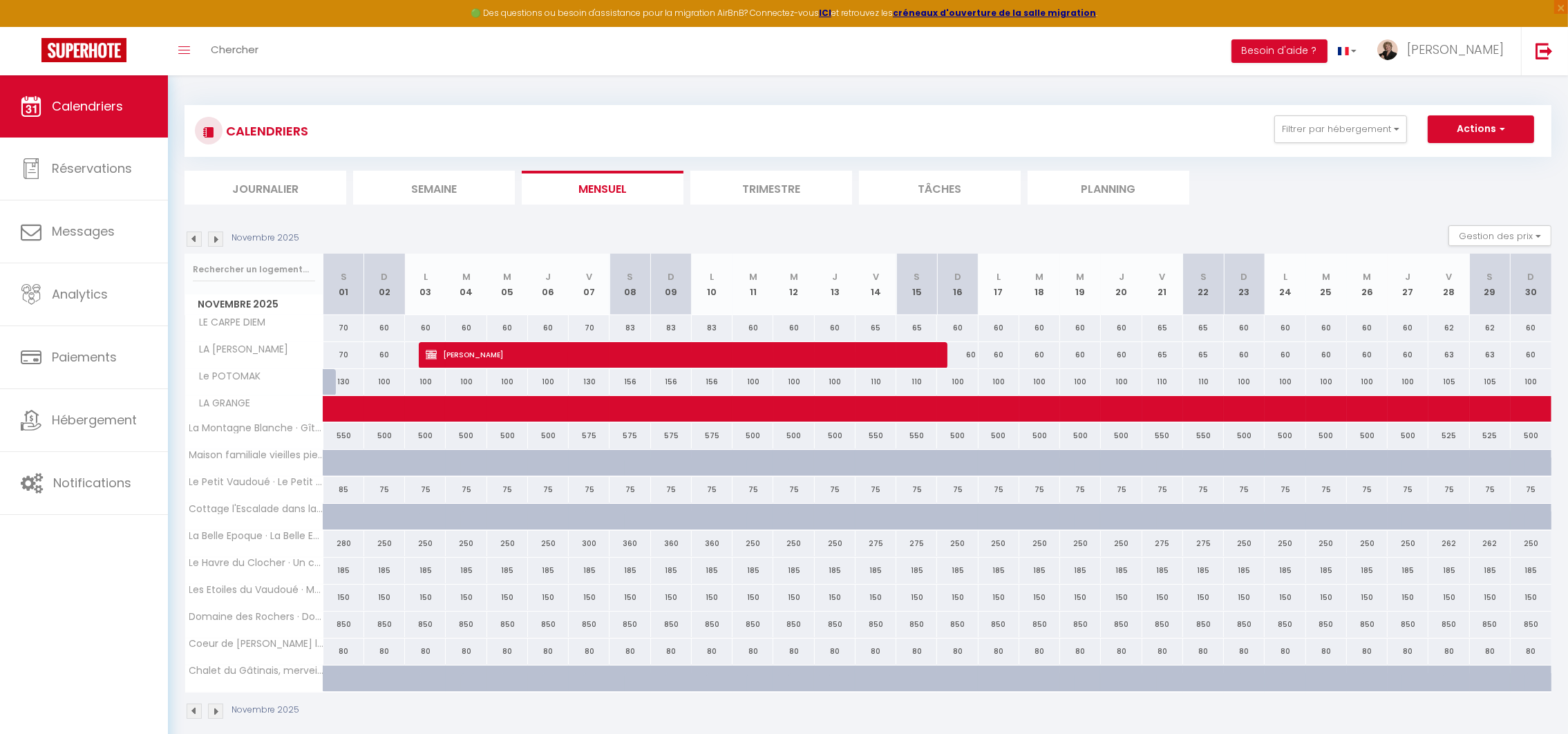
click at [190, 243] on img at bounding box center [193, 239] width 15 height 15
